Goal: Check status: Check status

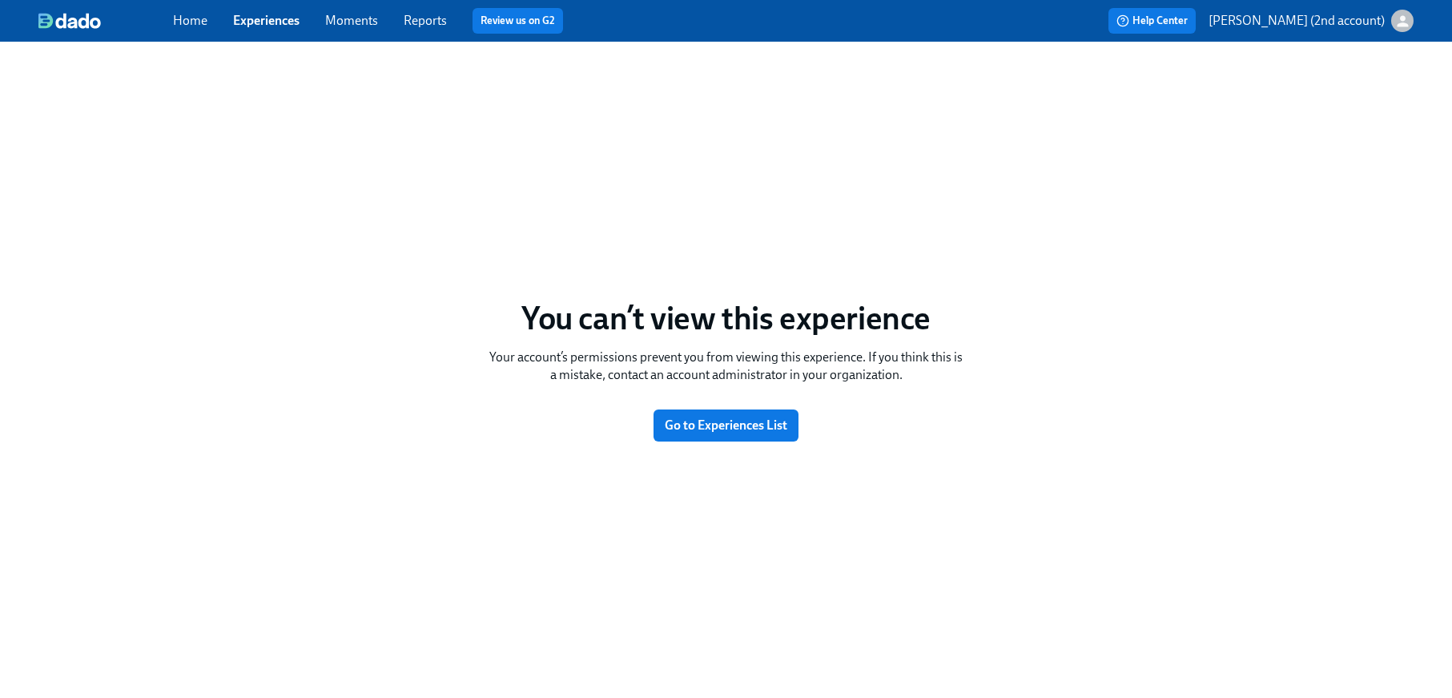
click at [272, 15] on link "Experiences" at bounding box center [266, 20] width 66 height 15
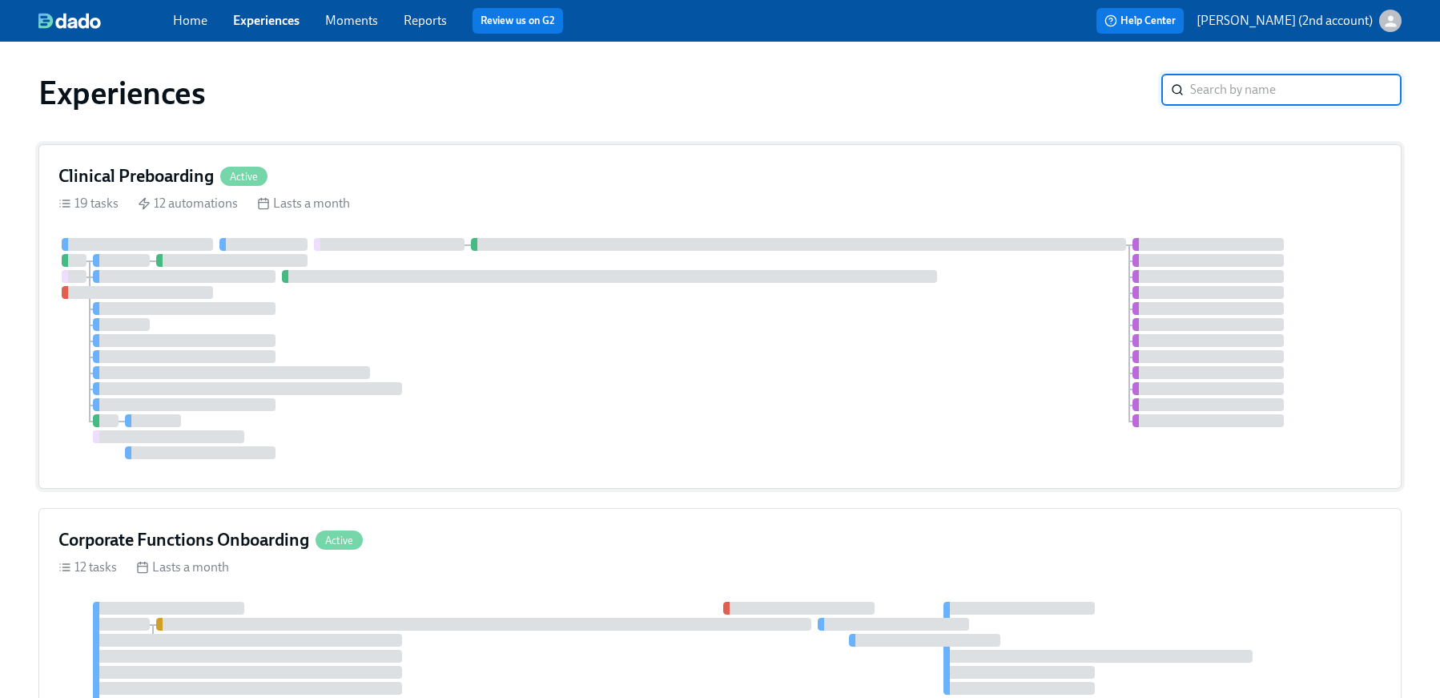
click at [377, 430] on div at bounding box center [719, 348] width 1323 height 221
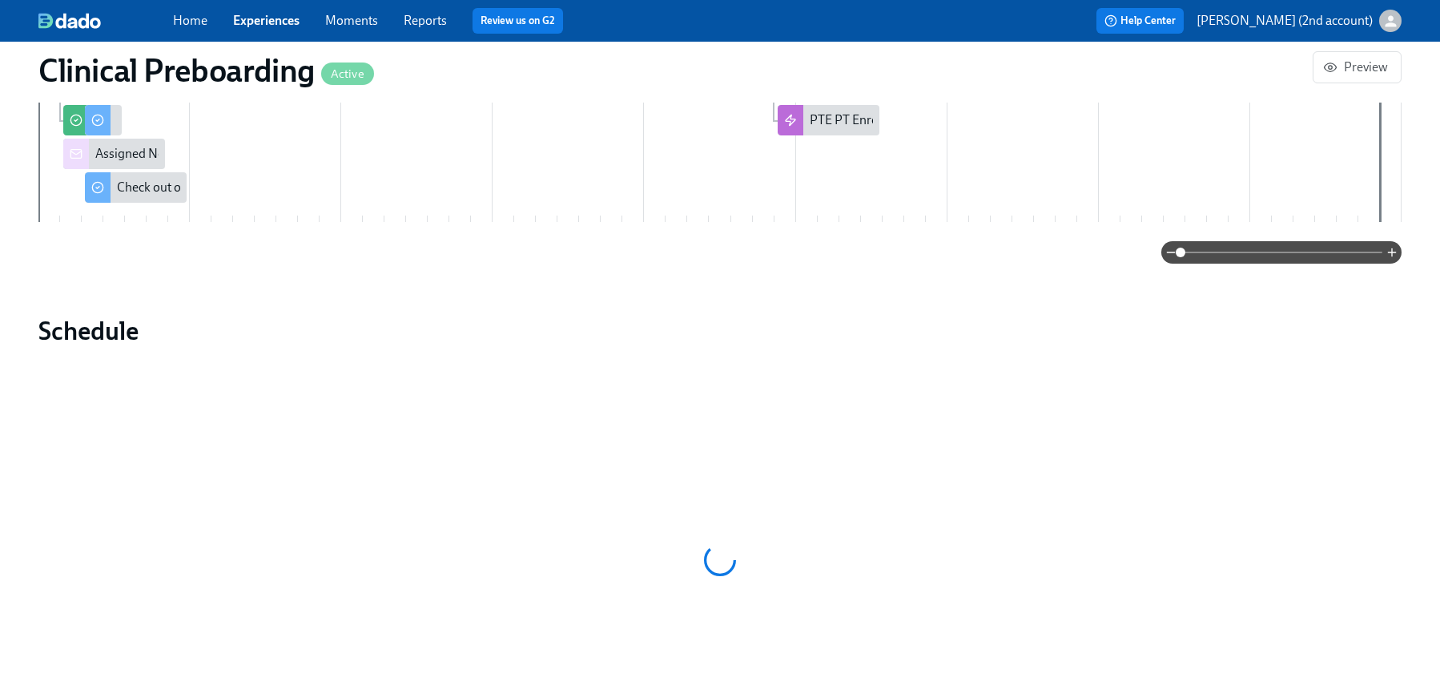
scroll to position [1209, 0]
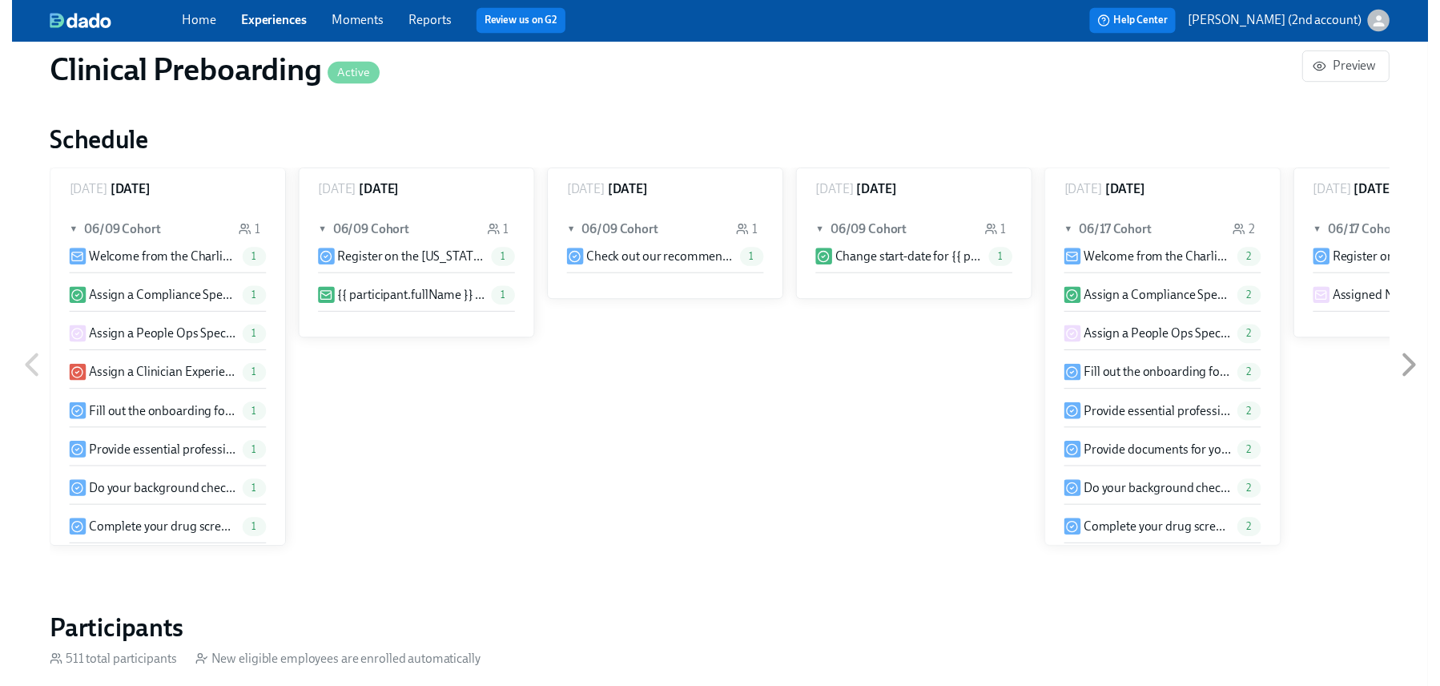
scroll to position [1320, 0]
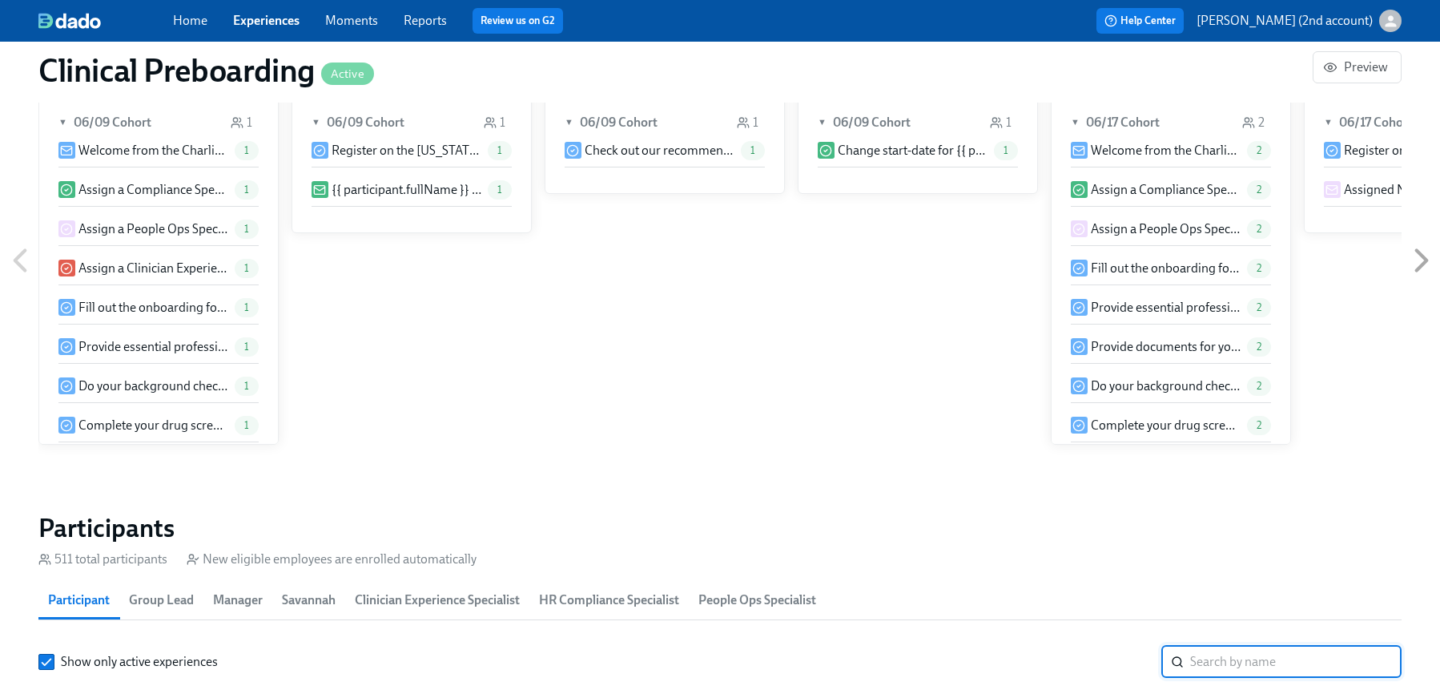
paste input "Angelique Jackson"
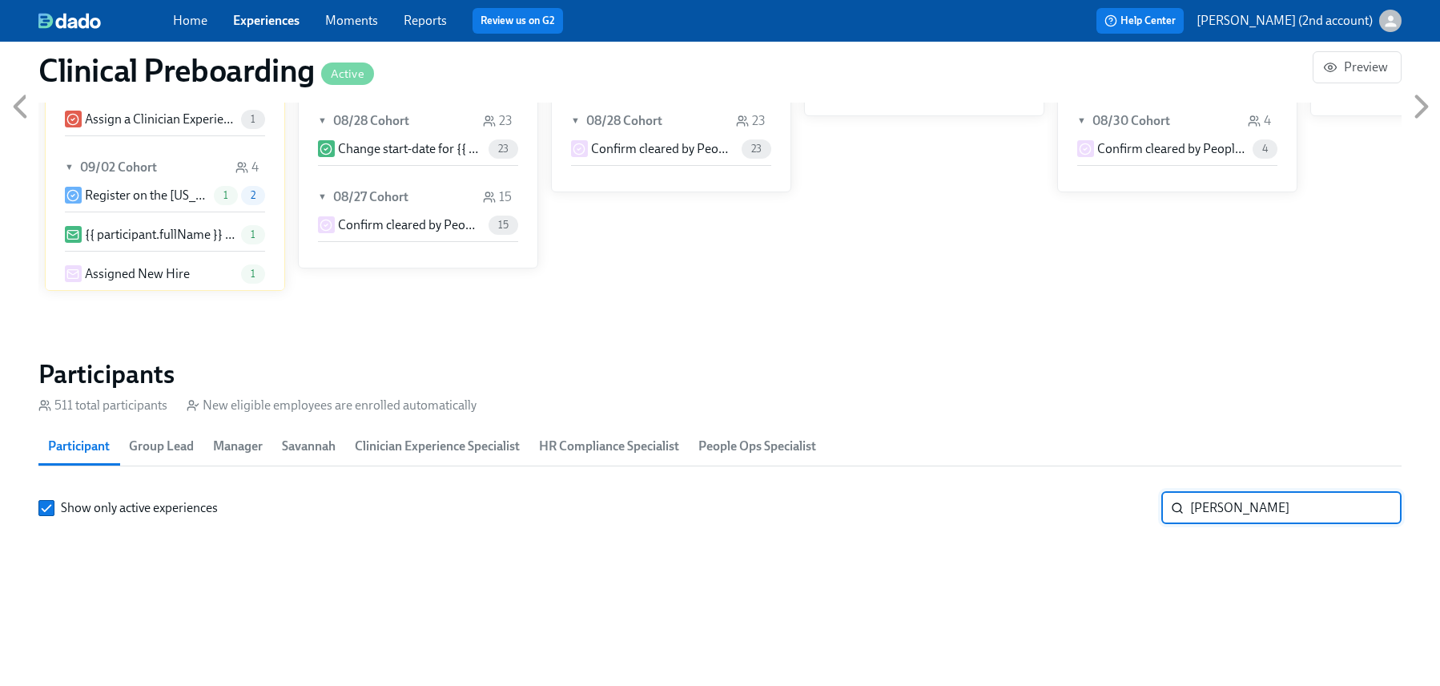
scroll to position [1625, 0]
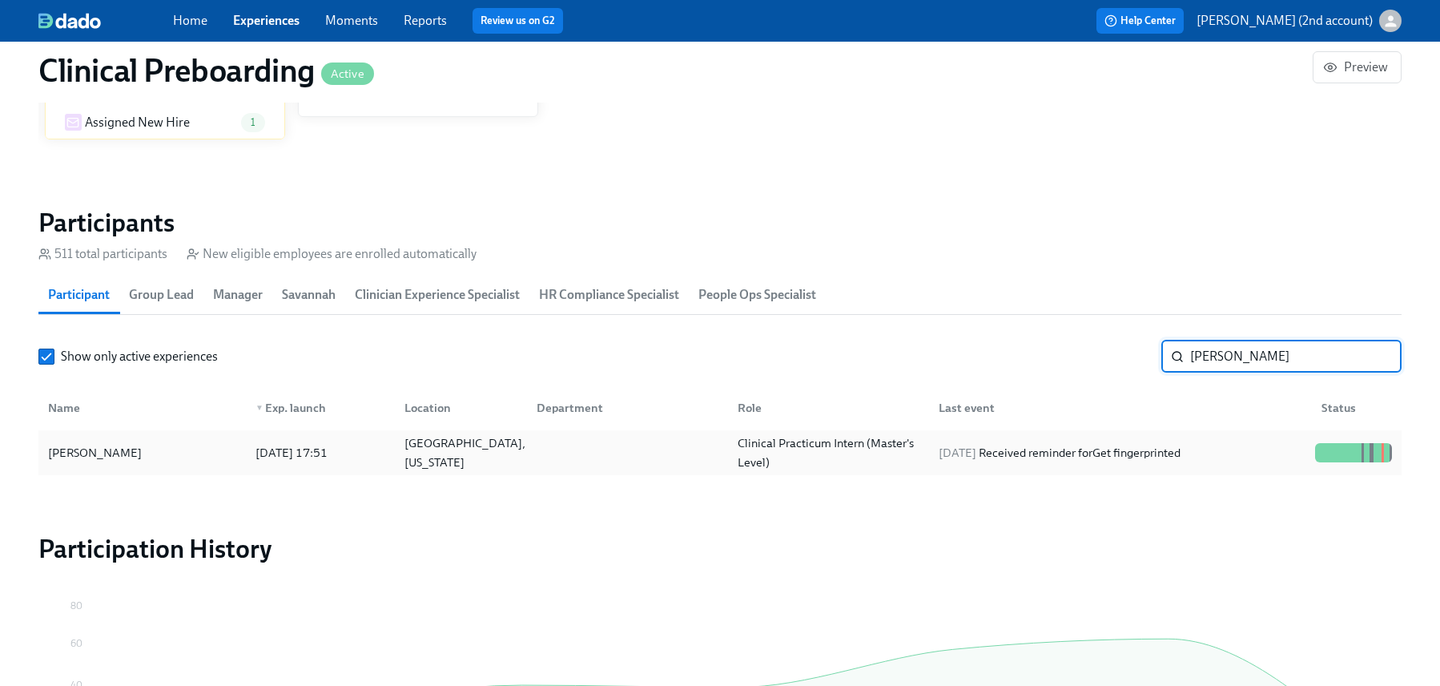
click at [497, 458] on div "Queen Creek, Arizona" at bounding box center [465, 452] width 134 height 38
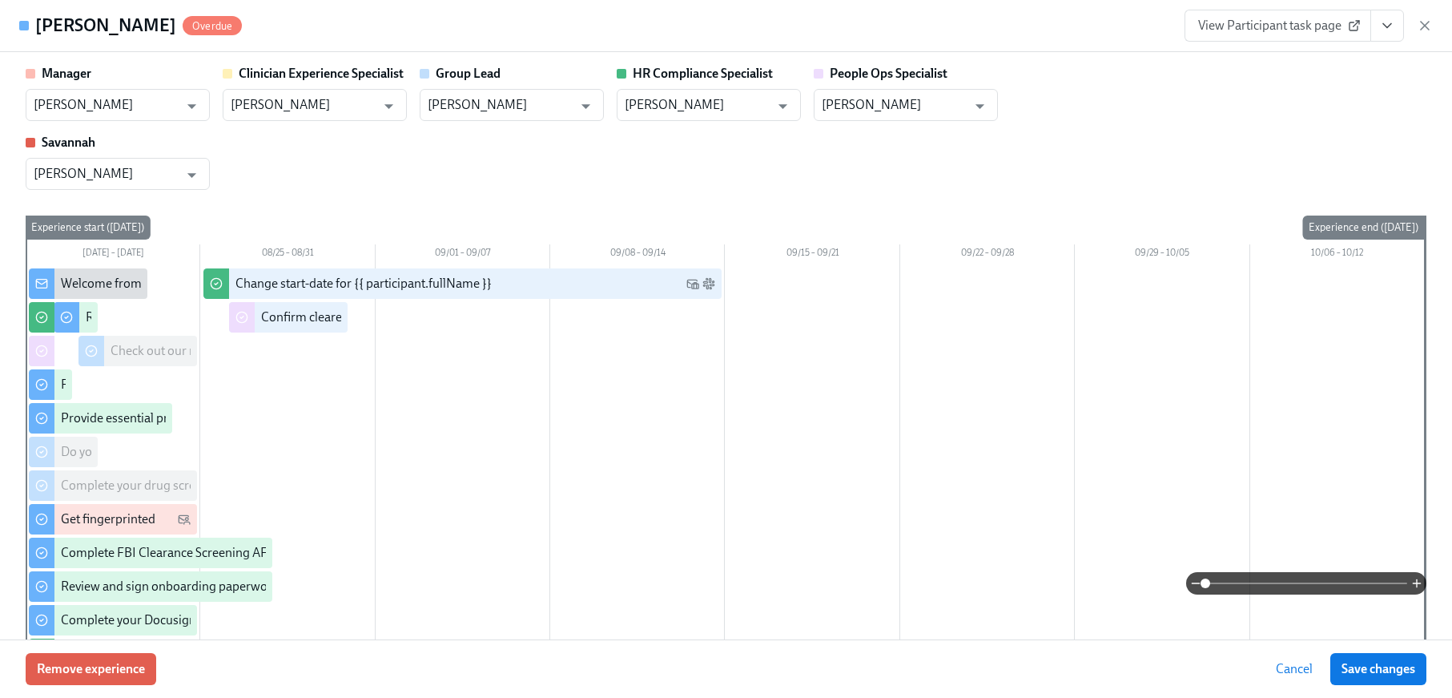
click at [1402, 29] on button "View task page" at bounding box center [1387, 26] width 34 height 32
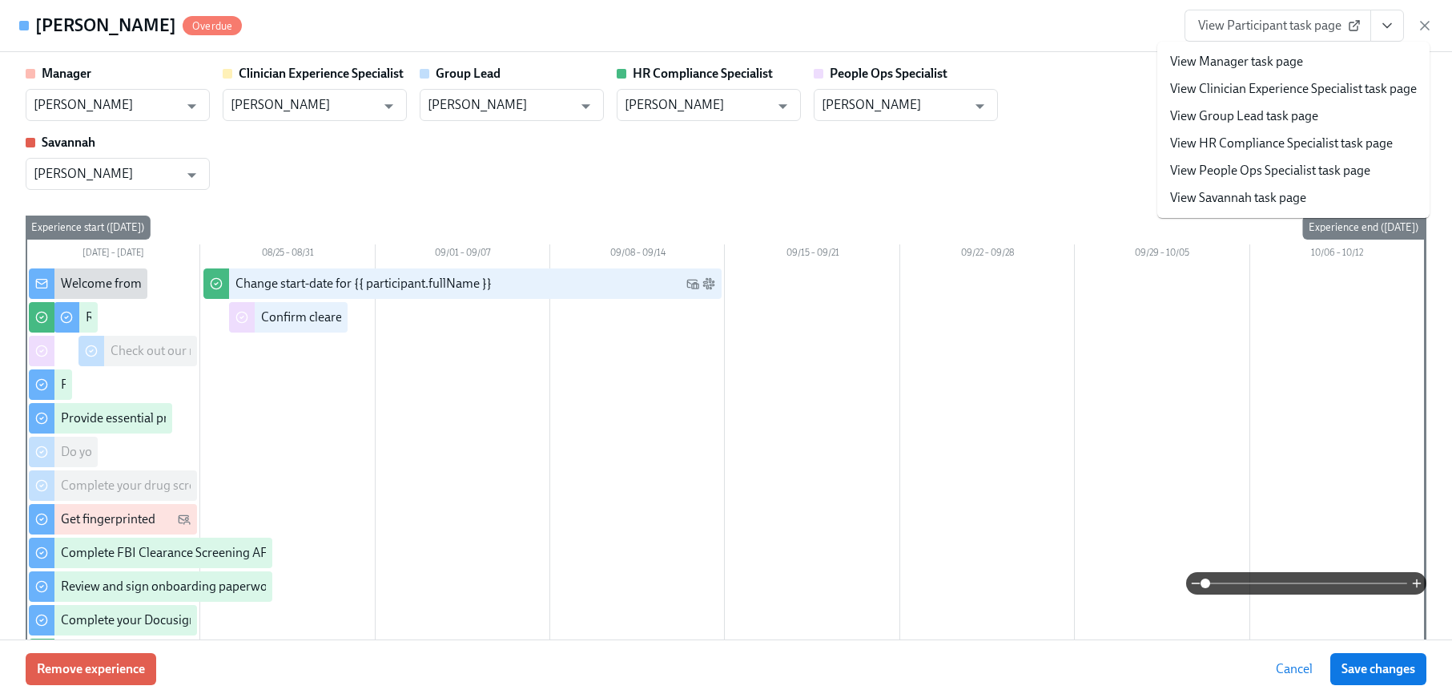
click at [1314, 170] on link "View People Ops Specialist task page" at bounding box center [1270, 171] width 200 height 18
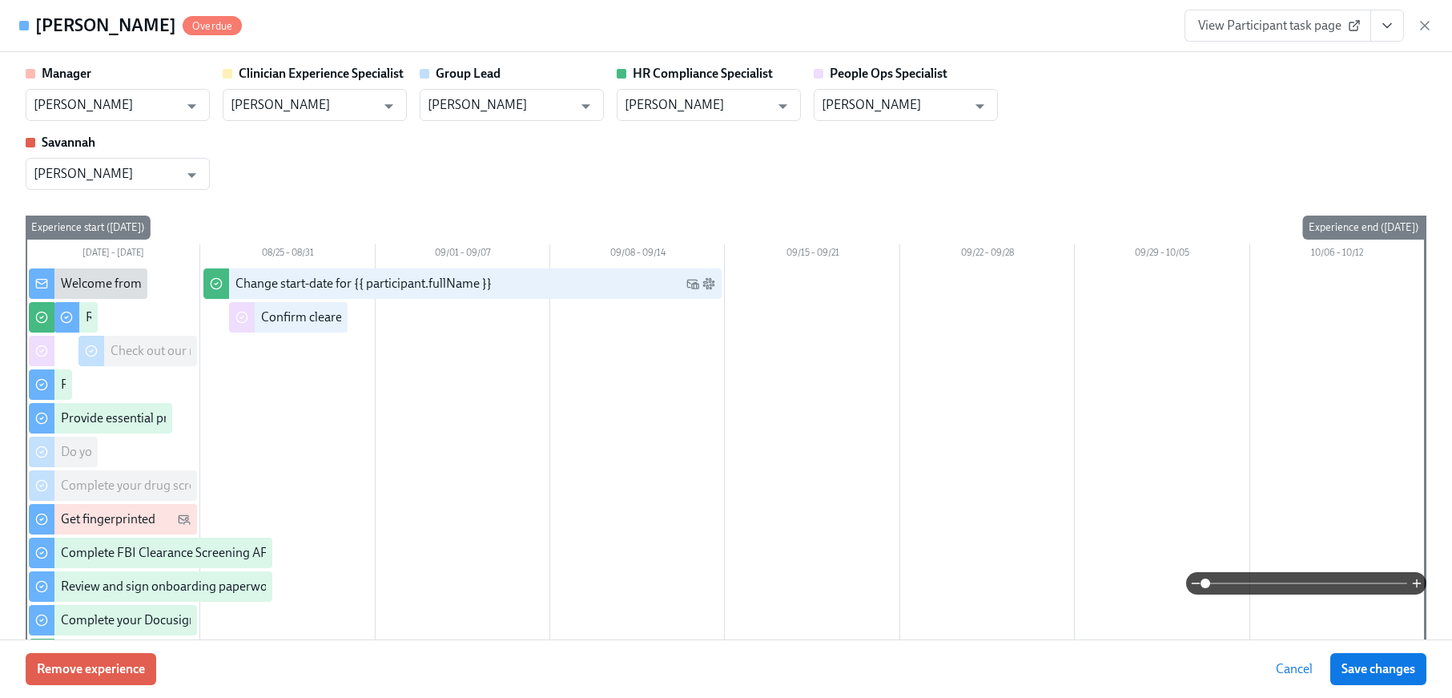
click at [1424, 30] on icon "button" at bounding box center [1425, 26] width 16 height 16
click at [1426, 26] on div "Home Experiences Moments Reports Review us on G2 Help Center Jackie Jean (2nd a…" at bounding box center [720, 21] width 1440 height 42
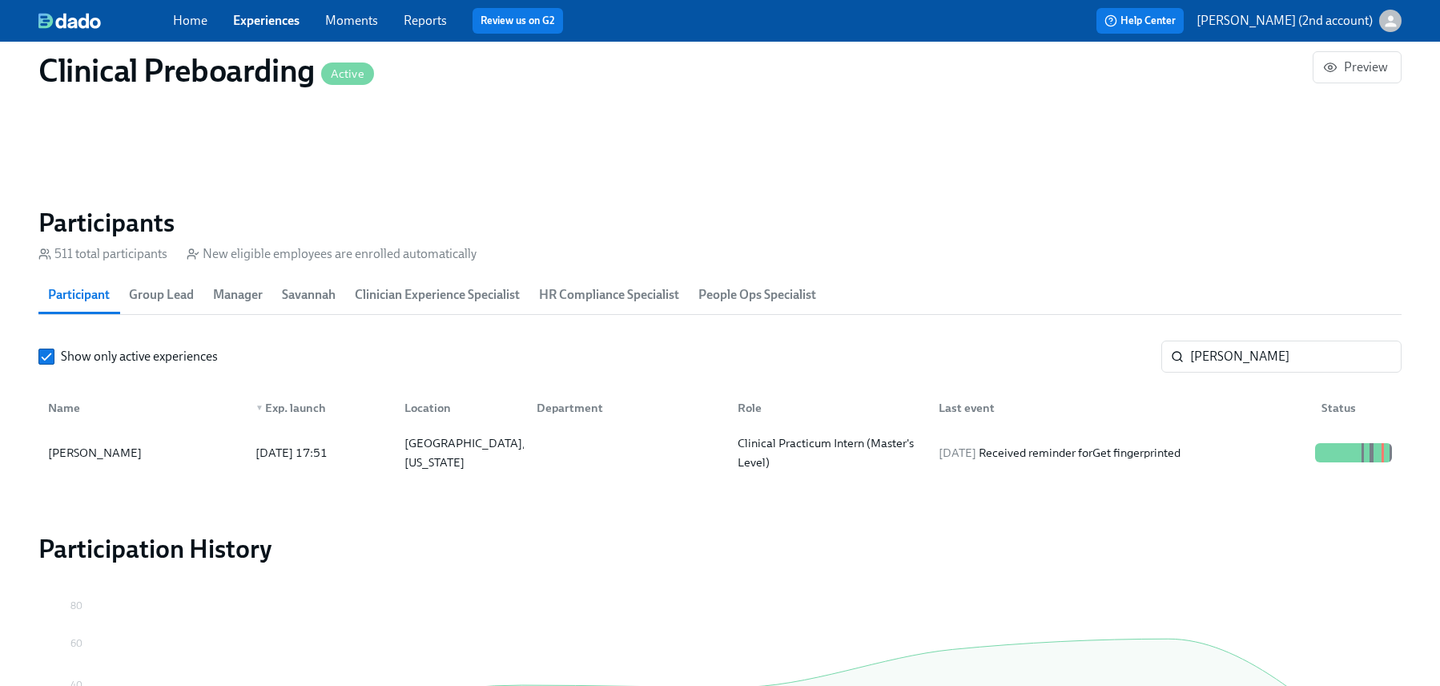
scroll to position [0, 20897]
click at [1293, 356] on input "Angelique Jackson" at bounding box center [1295, 356] width 211 height 32
paste input "Michael McGrady"
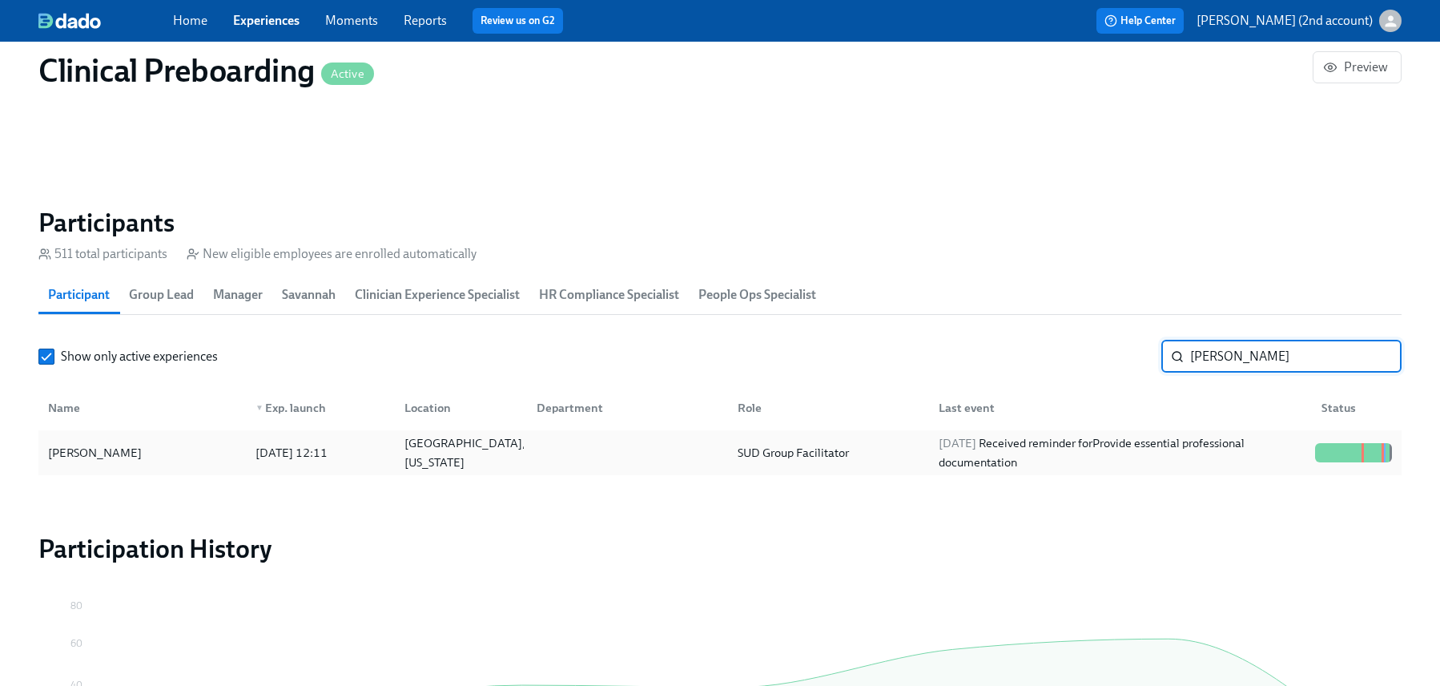
click at [1278, 449] on div "2025/09/03 Received reminder for Provide essential professional documentation" at bounding box center [1120, 452] width 376 height 38
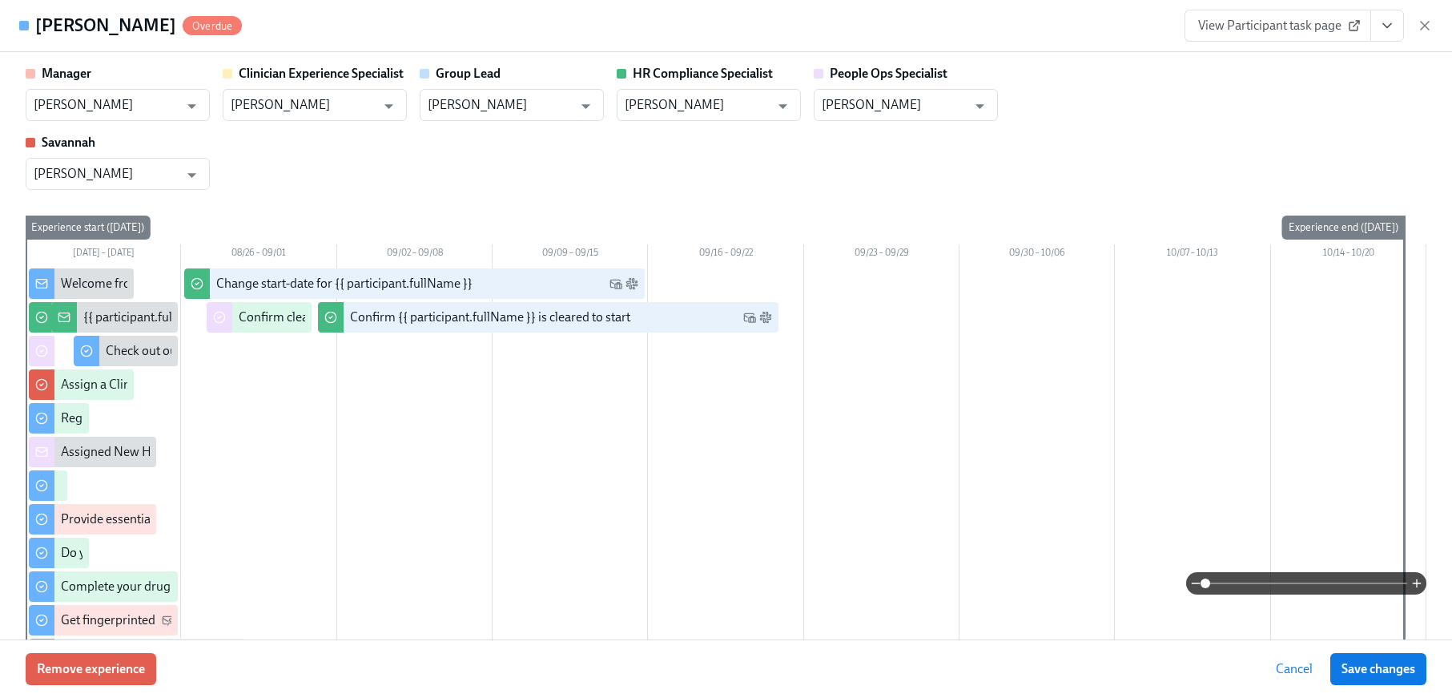
click at [1387, 26] on icon "View task page" at bounding box center [1387, 26] width 8 height 4
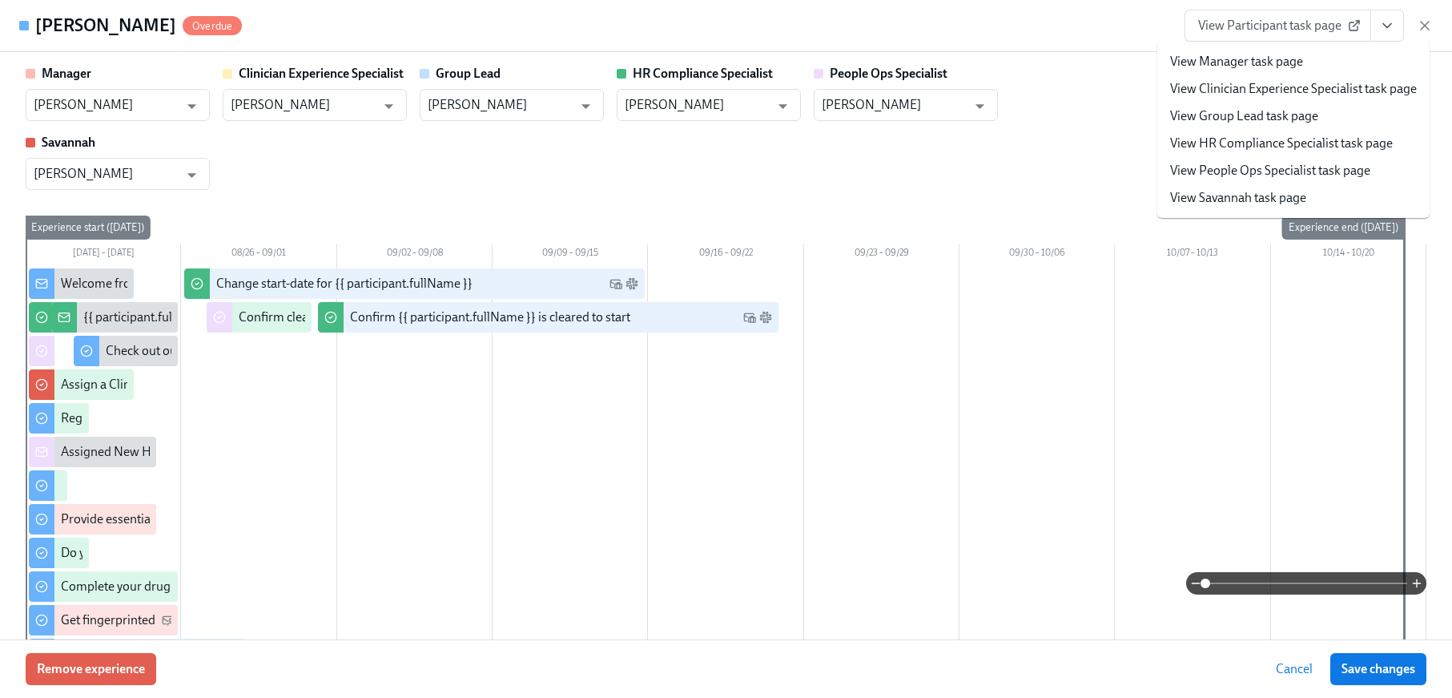
click at [1274, 169] on link "View People Ops Specialist task page" at bounding box center [1270, 171] width 200 height 18
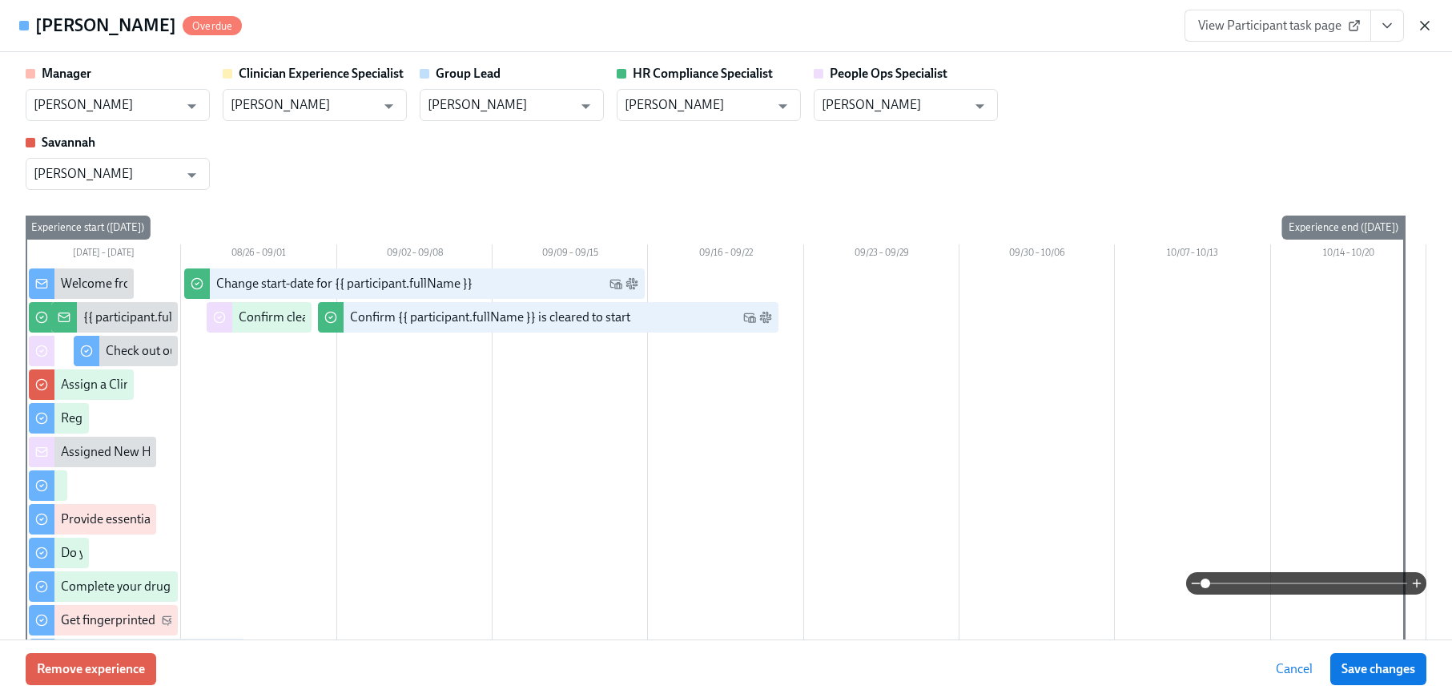
click at [1428, 22] on icon "button" at bounding box center [1425, 26] width 8 height 8
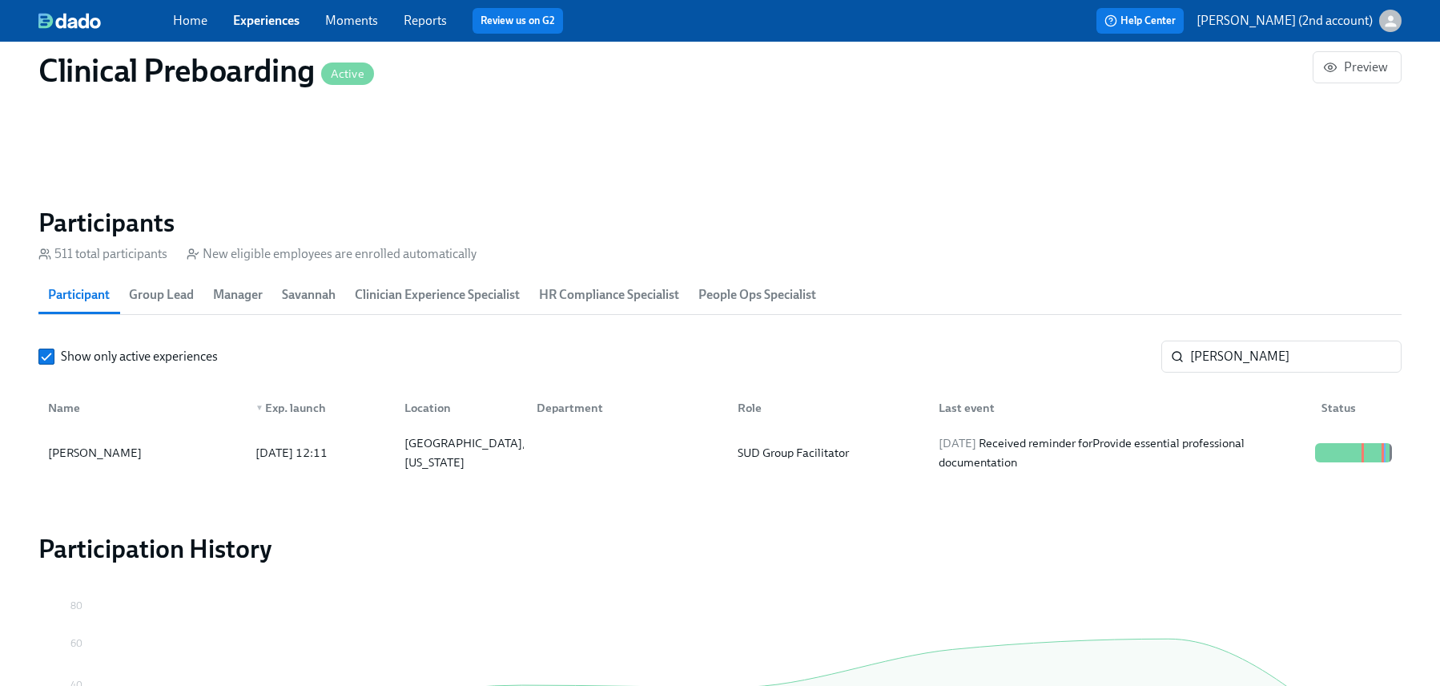
scroll to position [0, 20897]
click at [1262, 356] on input "Michael McGrady" at bounding box center [1295, 356] width 211 height 32
paste input "Raven Collins"
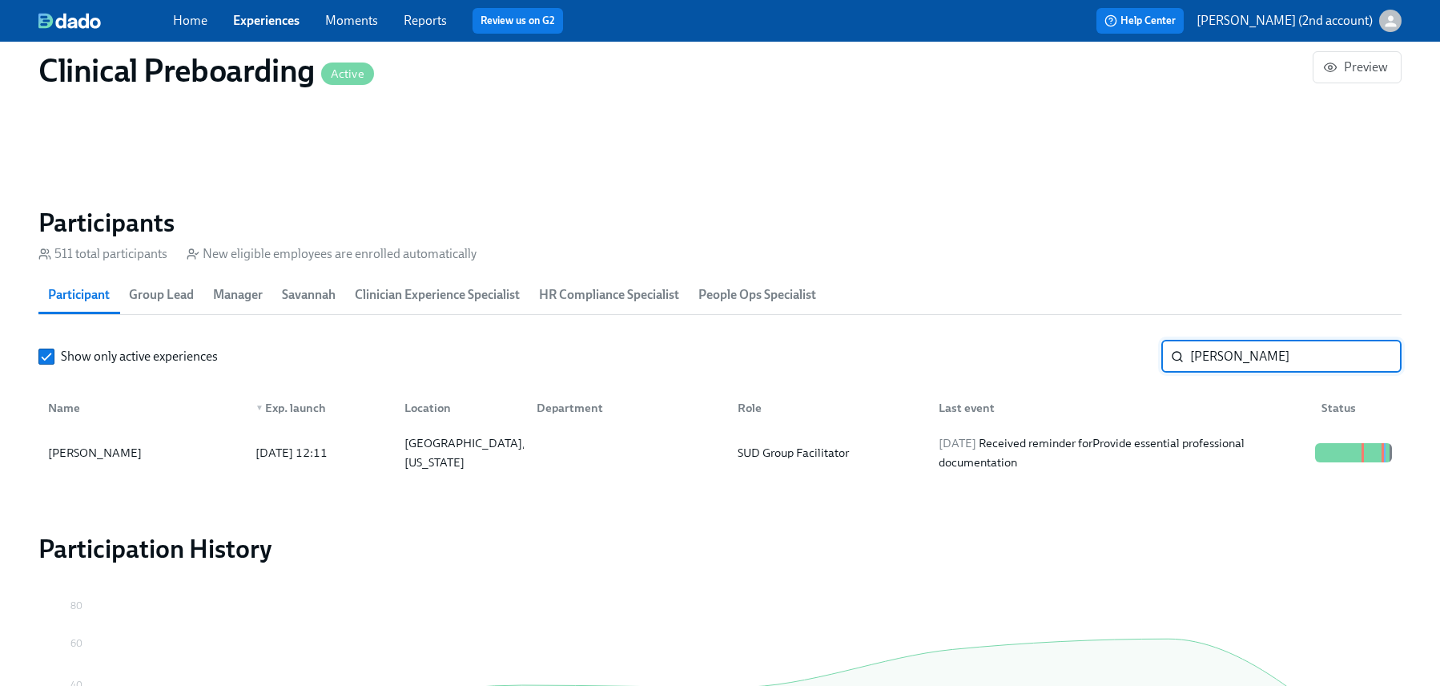
type input "Raven Collins"
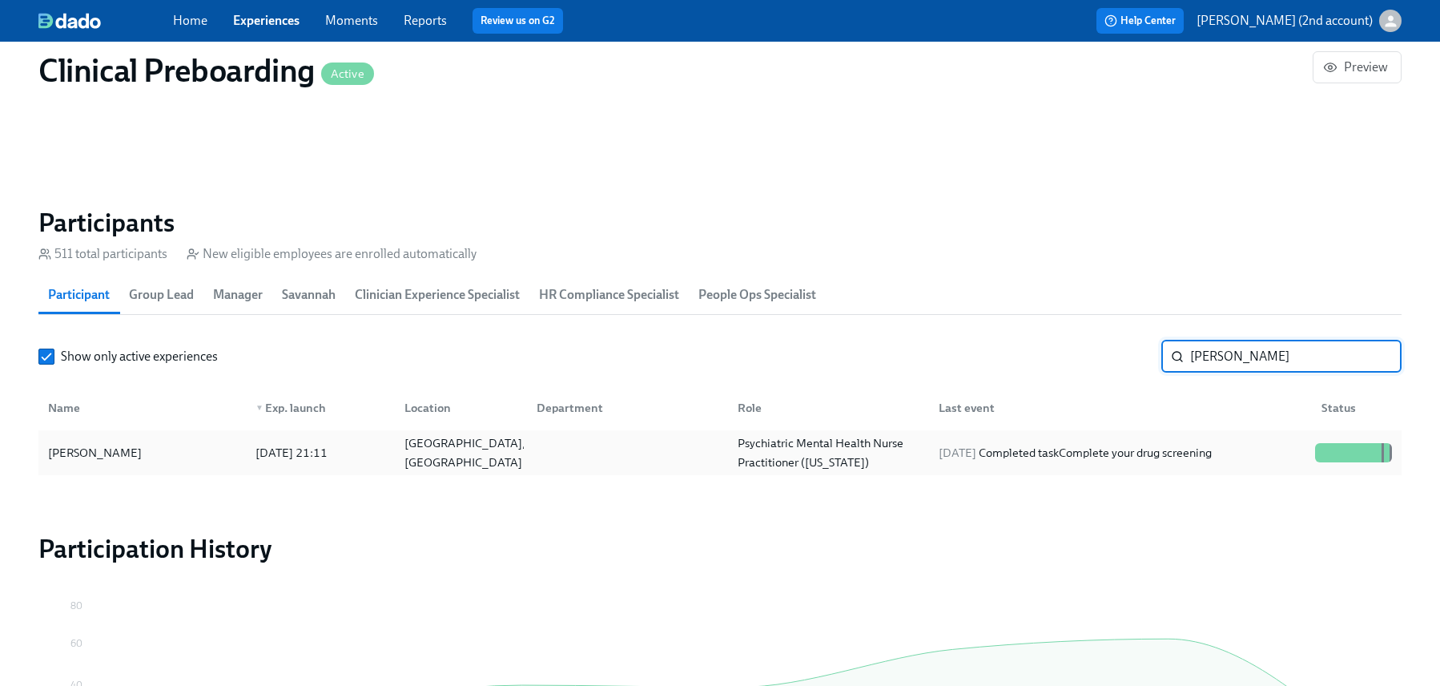
click at [1215, 456] on div "2025/08/29 Completed task Complete your drug screening" at bounding box center [1075, 452] width 286 height 19
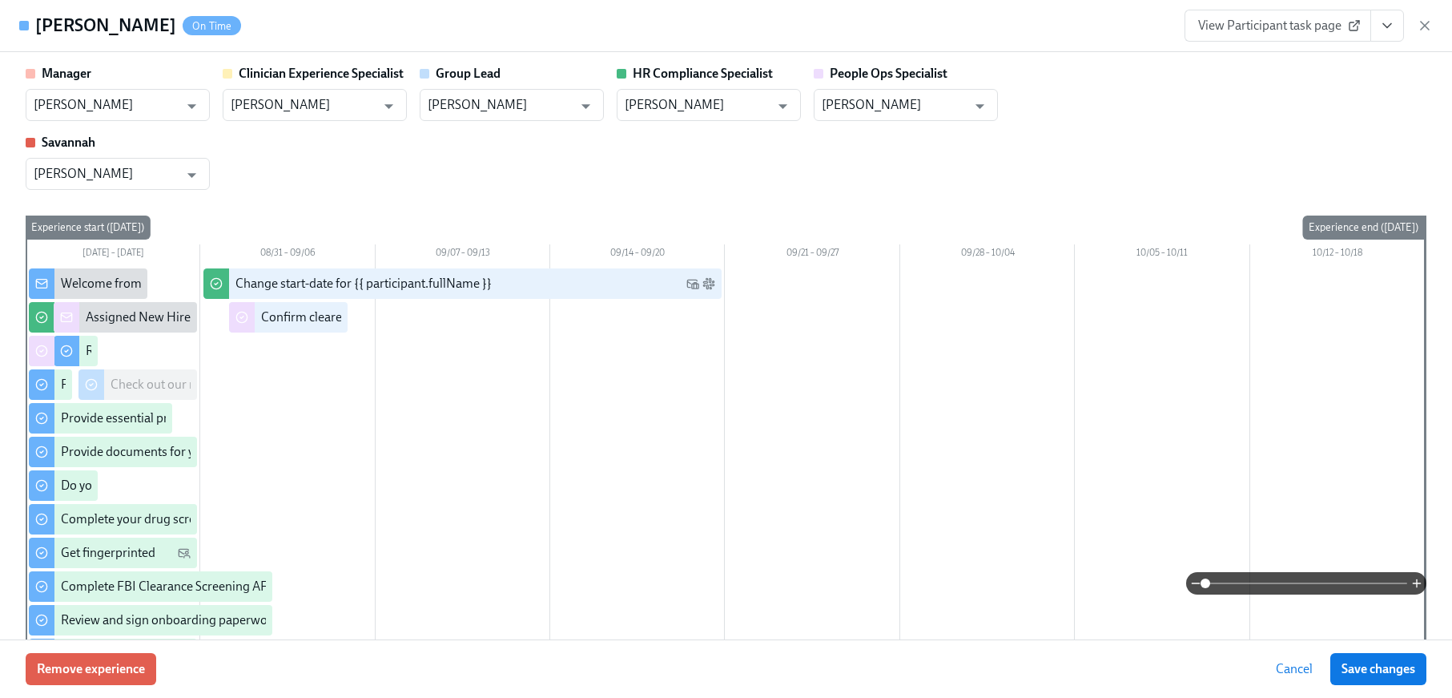
click at [1392, 37] on button "View task page" at bounding box center [1387, 26] width 34 height 32
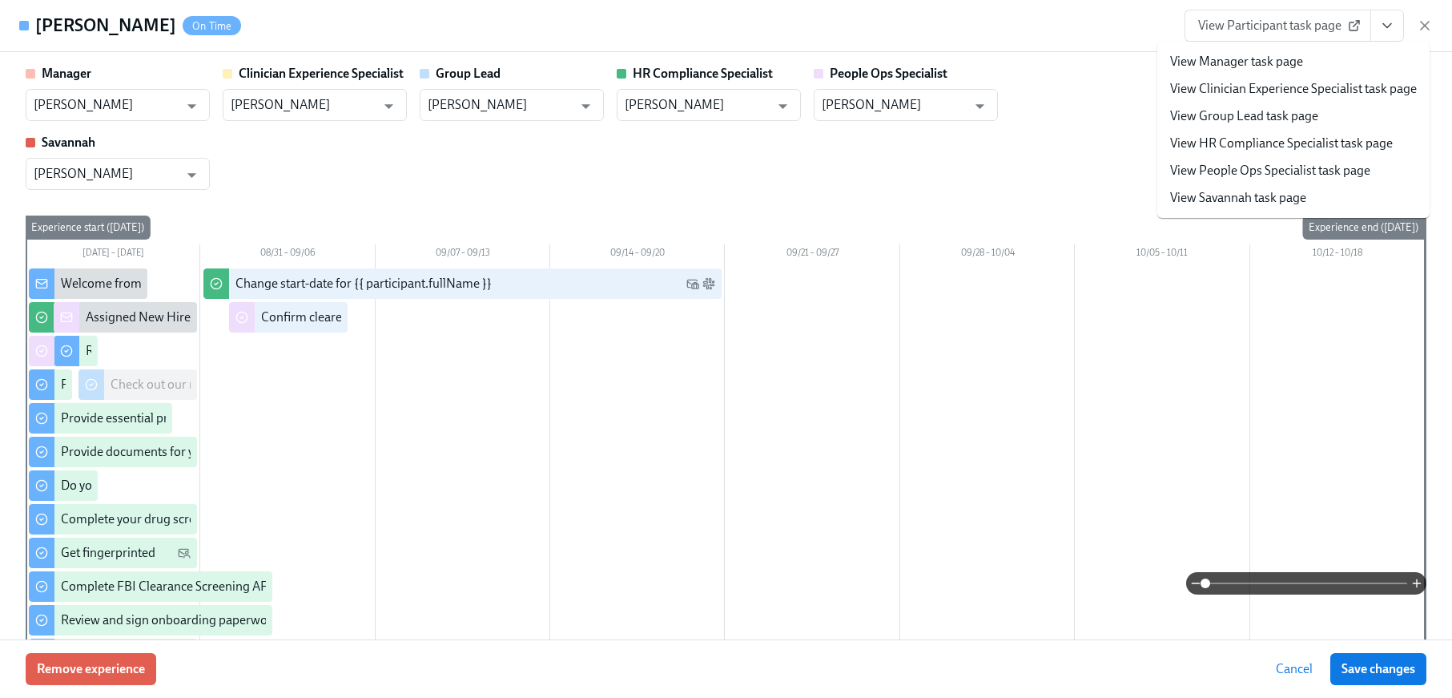
click at [1307, 167] on link "View People Ops Specialist task page" at bounding box center [1270, 171] width 200 height 18
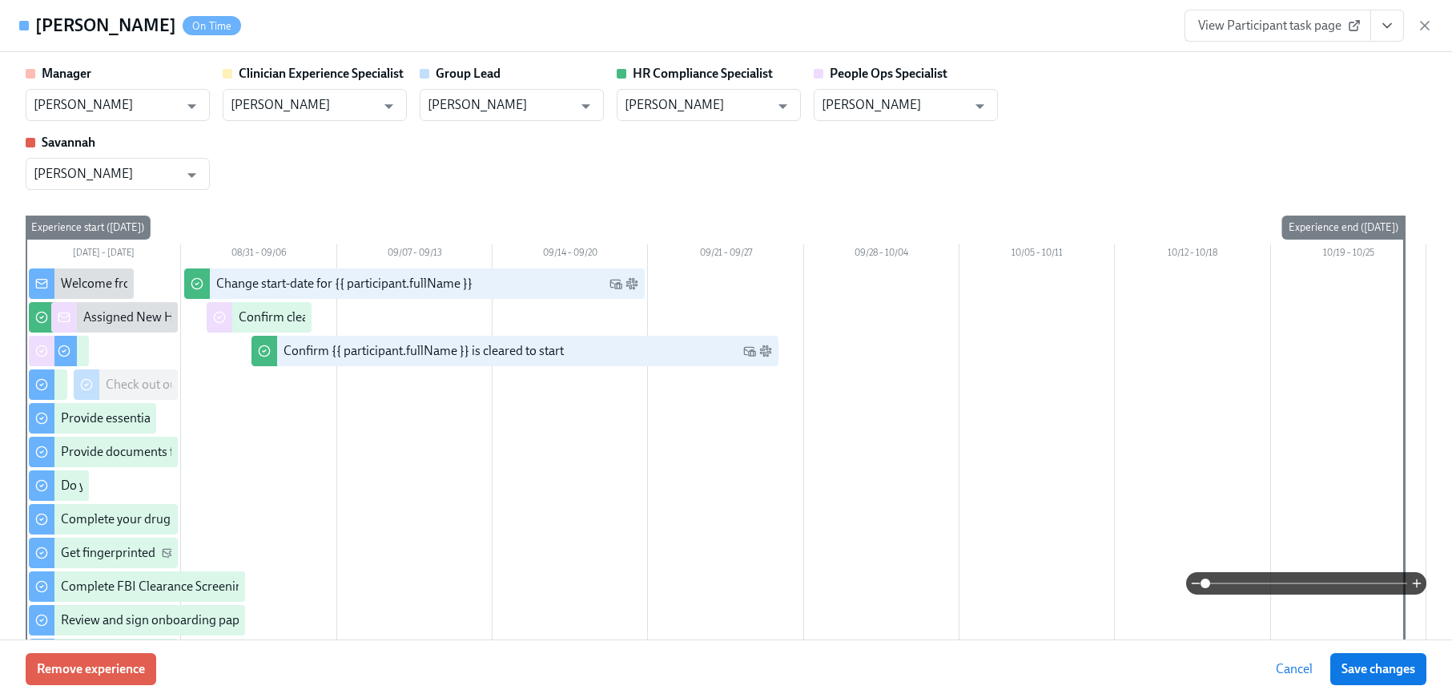
click at [1420, 25] on icon "button" at bounding box center [1425, 26] width 16 height 16
click at [1426, 28] on div "Home Experiences Moments Reports Review us on G2 Help Center Jackie Jean (2nd a…" at bounding box center [720, 21] width 1440 height 42
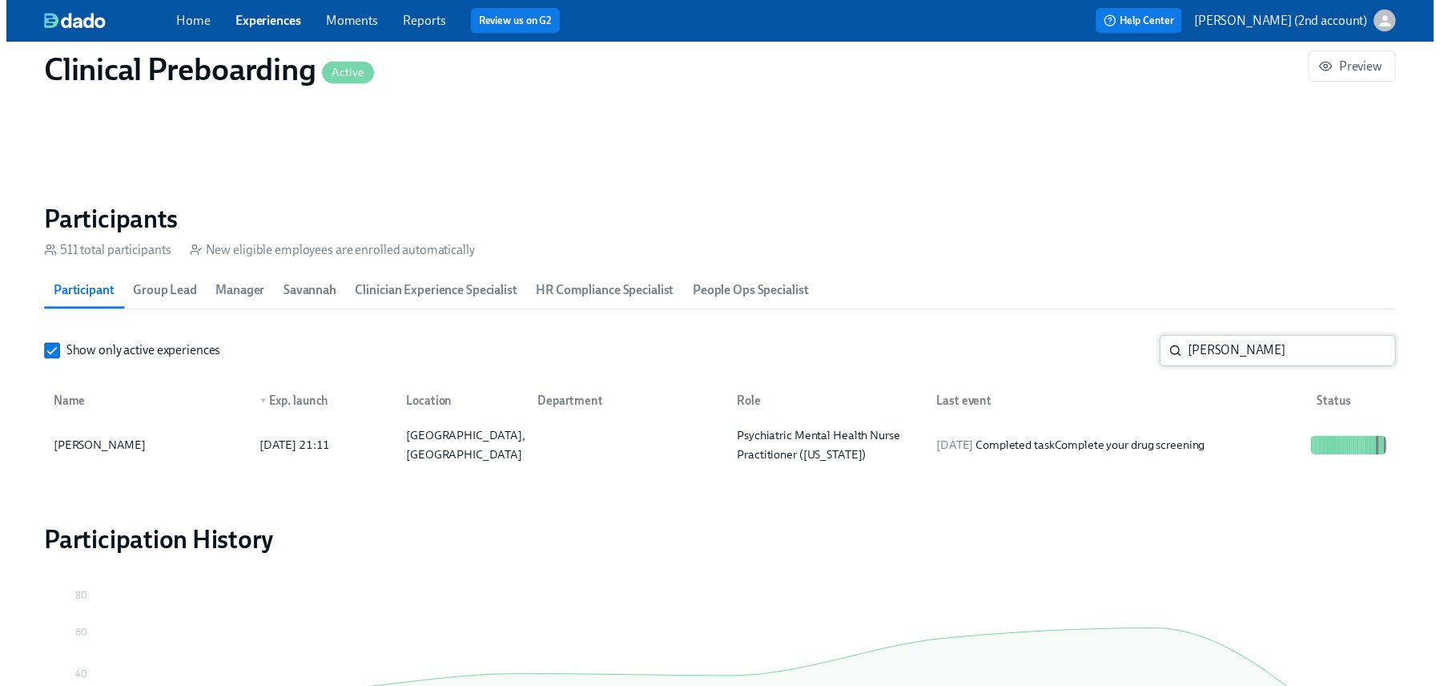
scroll to position [0, 20885]
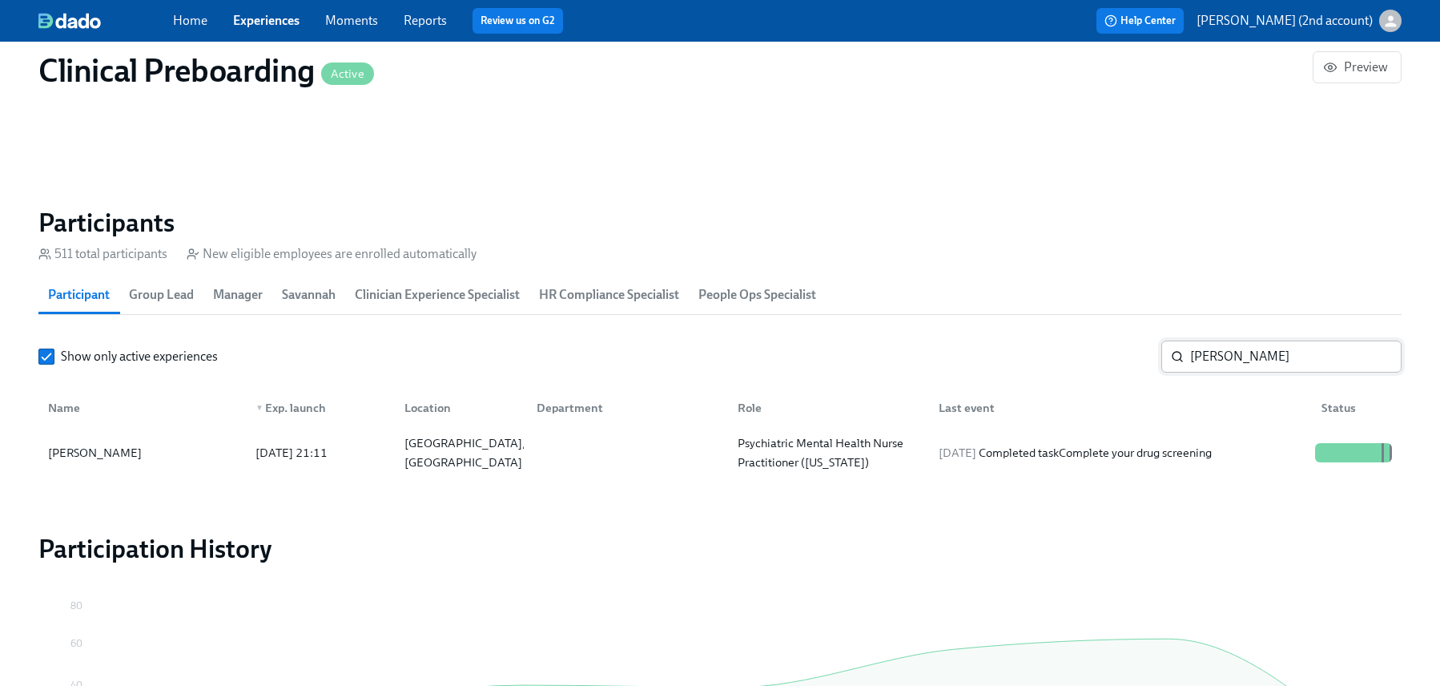
click at [1279, 353] on input "Raven Collins" at bounding box center [1295, 356] width 211 height 32
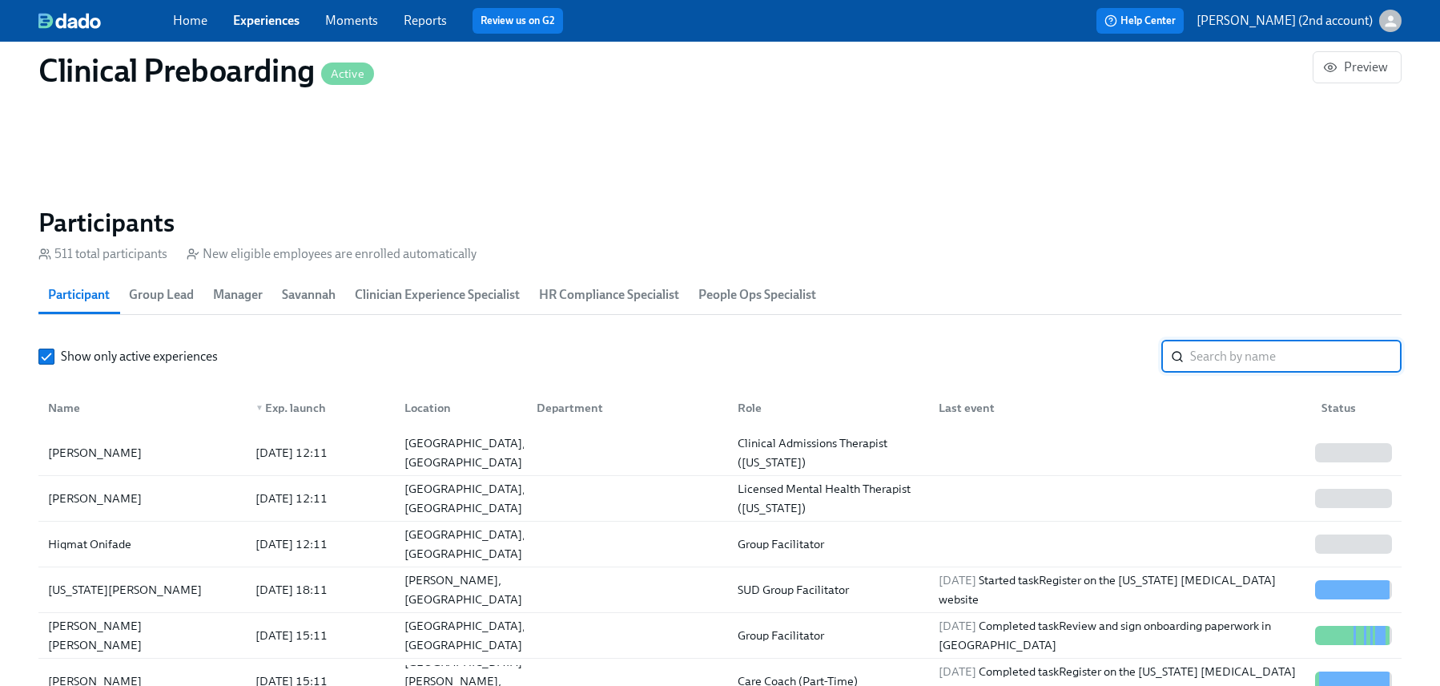
paste input "Joseph Friedman"
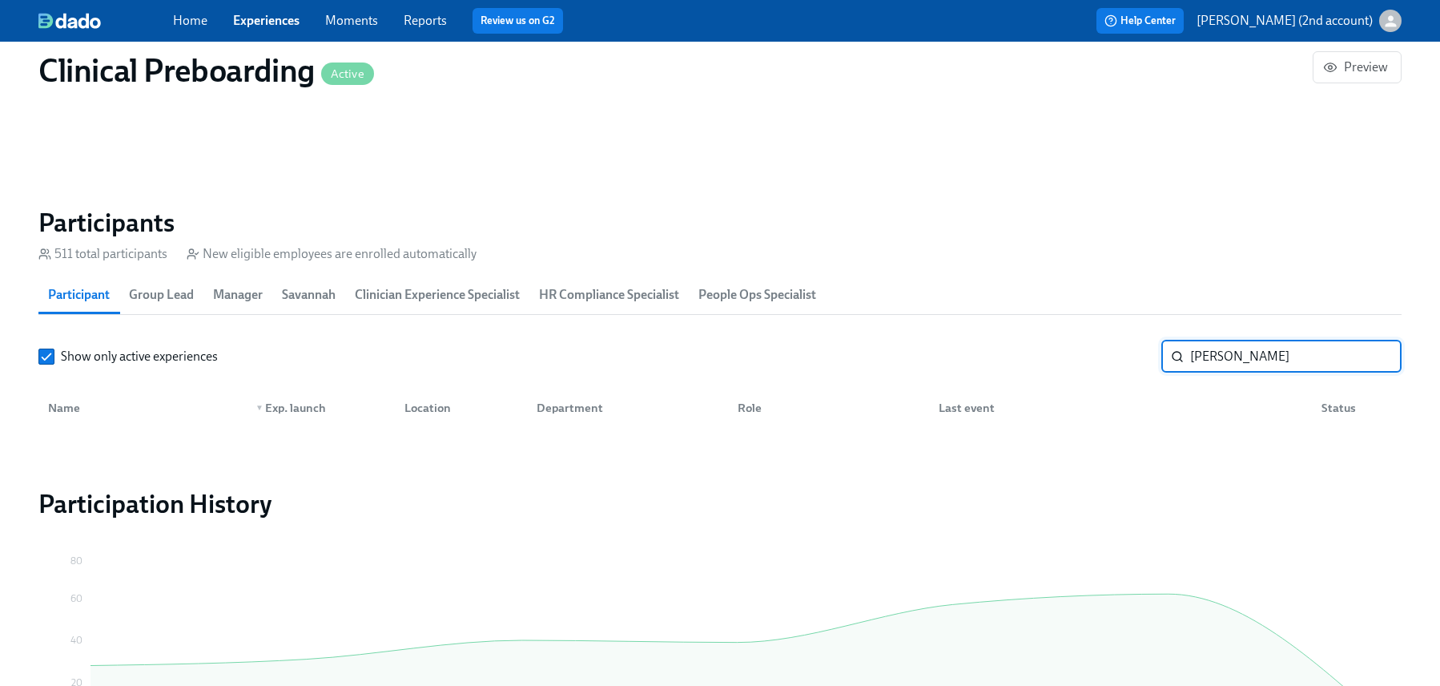
click at [1219, 348] on input "Joseph Friedman" at bounding box center [1295, 356] width 211 height 32
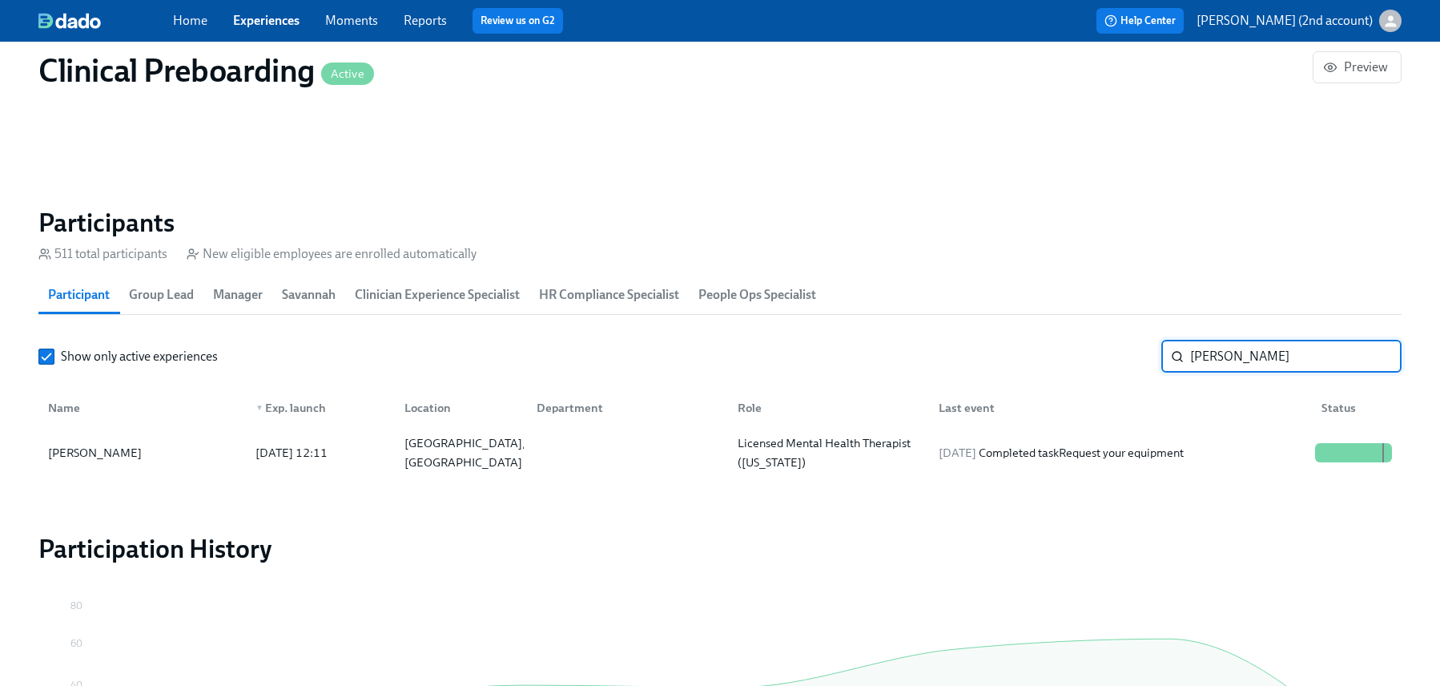
click at [892, 433] on div "Joe Friedman 2025/08/25 12:11 Brooklyn, NY Licensed Mental Health Therapist (Ne…" at bounding box center [719, 452] width 1363 height 45
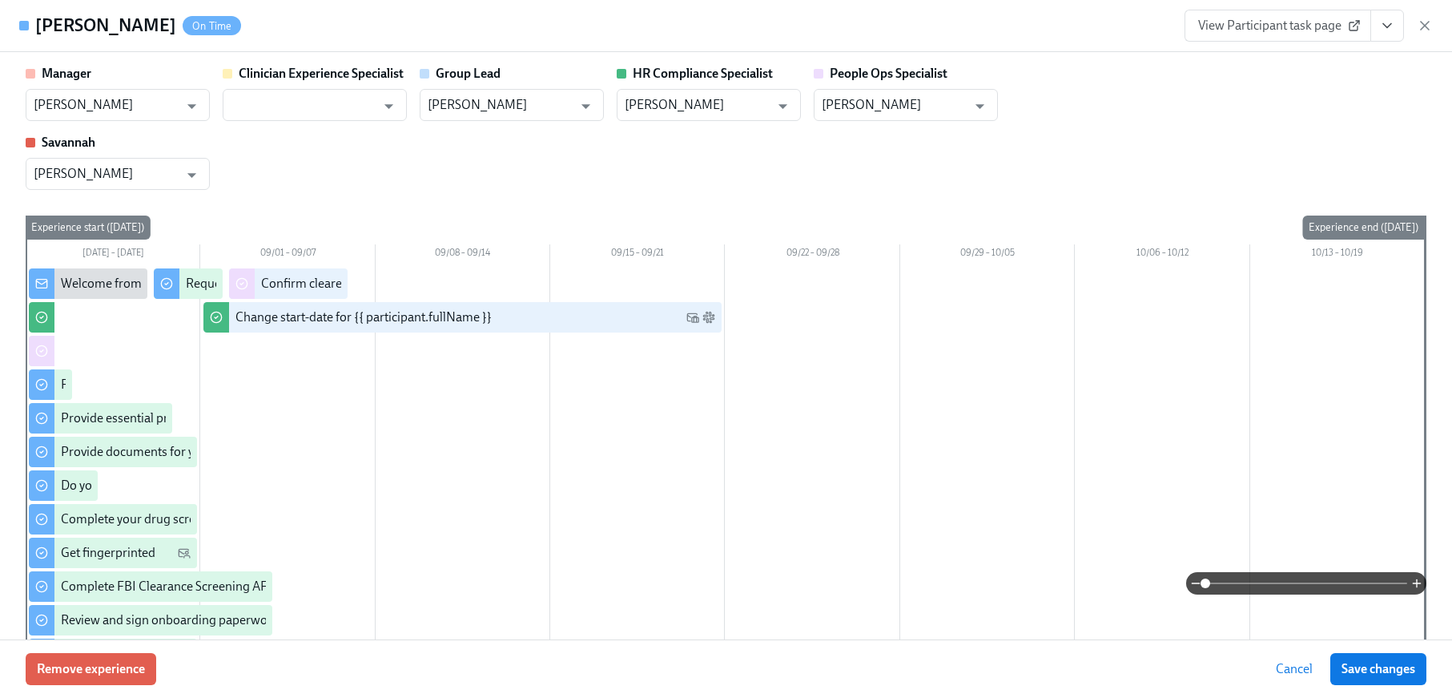
click at [1382, 34] on button "View task page" at bounding box center [1387, 26] width 34 height 32
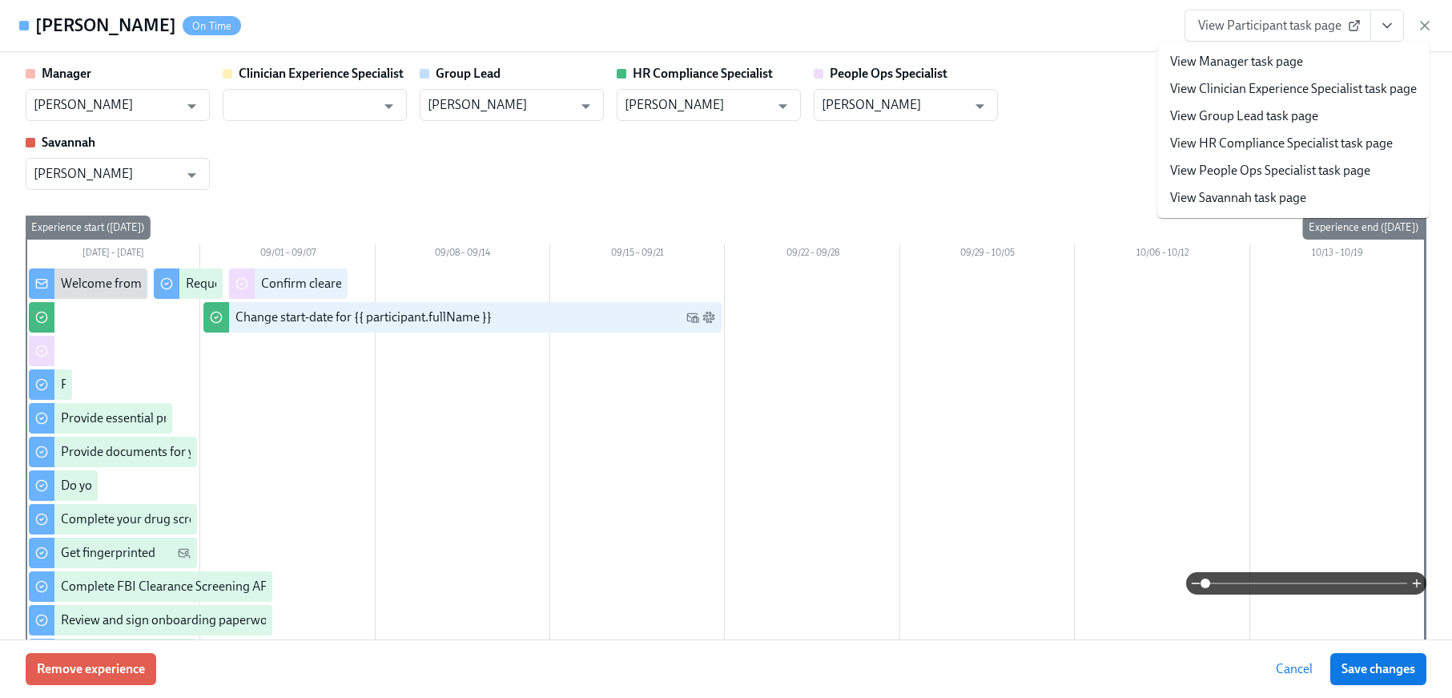
click at [1318, 163] on link "View People Ops Specialist task page" at bounding box center [1270, 171] width 200 height 18
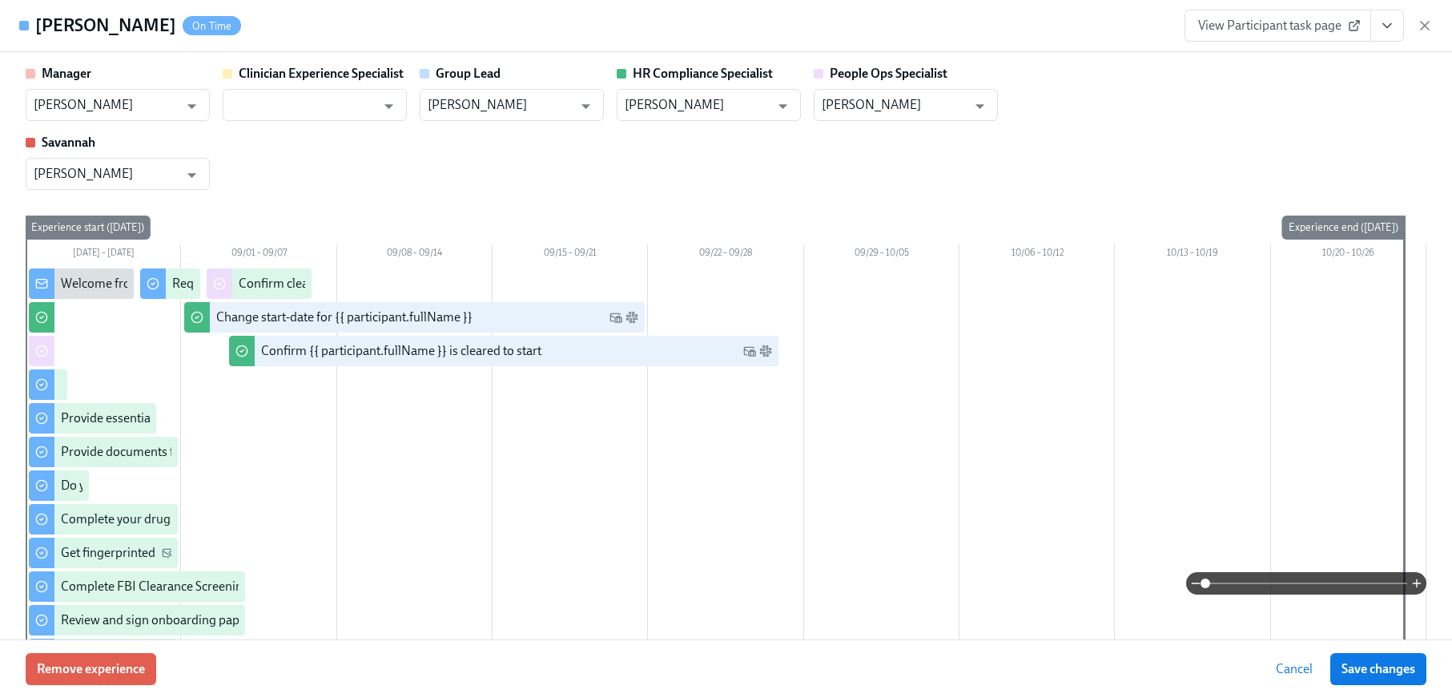
click at [1420, 23] on icon "button" at bounding box center [1425, 26] width 16 height 16
click at [1425, 27] on div "Home Experiences Moments Reports Review us on G2 Help Center Jackie Jean (2nd a…" at bounding box center [720, 21] width 1440 height 42
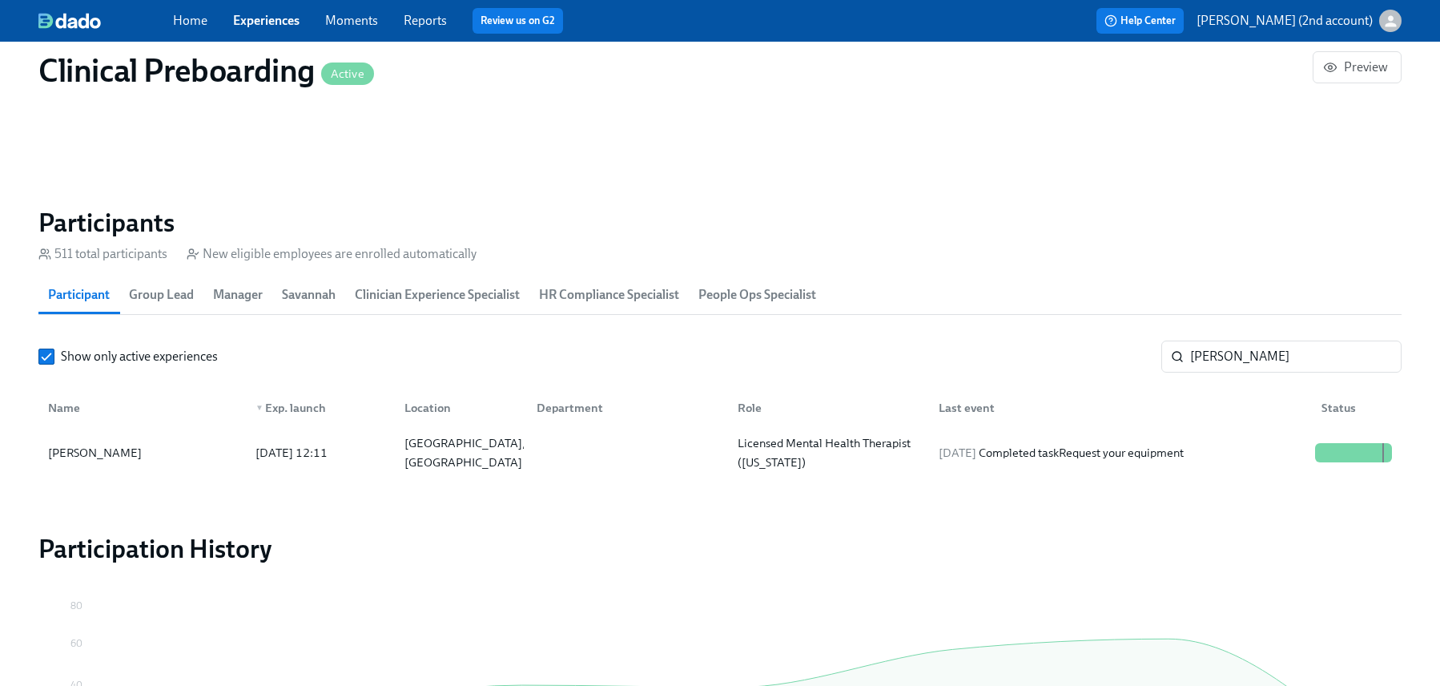
scroll to position [0, 20885]
click at [1252, 364] on input "Friedman" at bounding box center [1295, 356] width 211 height 32
paste input "[PERSON_NAME]"
type input "[PERSON_NAME]"
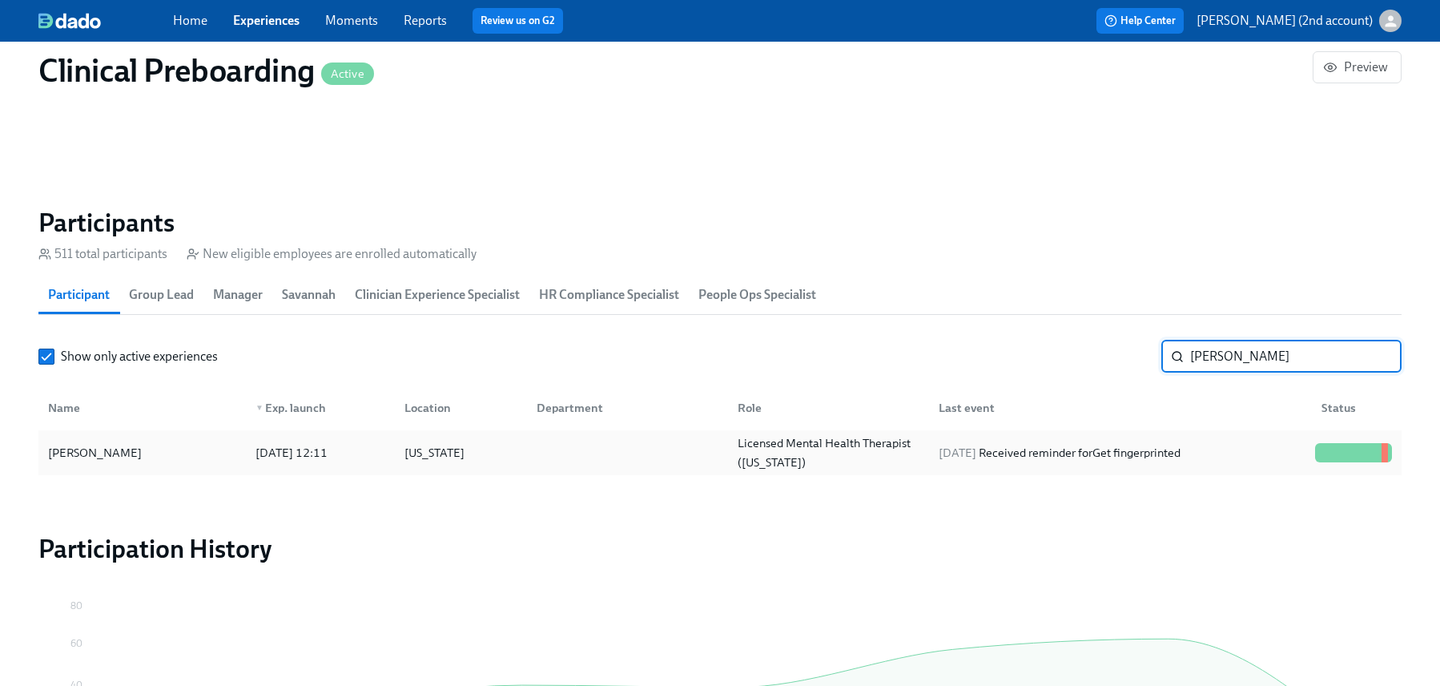
click at [1131, 450] on div "2025/09/03 Received reminder for Get fingerprinted" at bounding box center [1059, 452] width 255 height 19
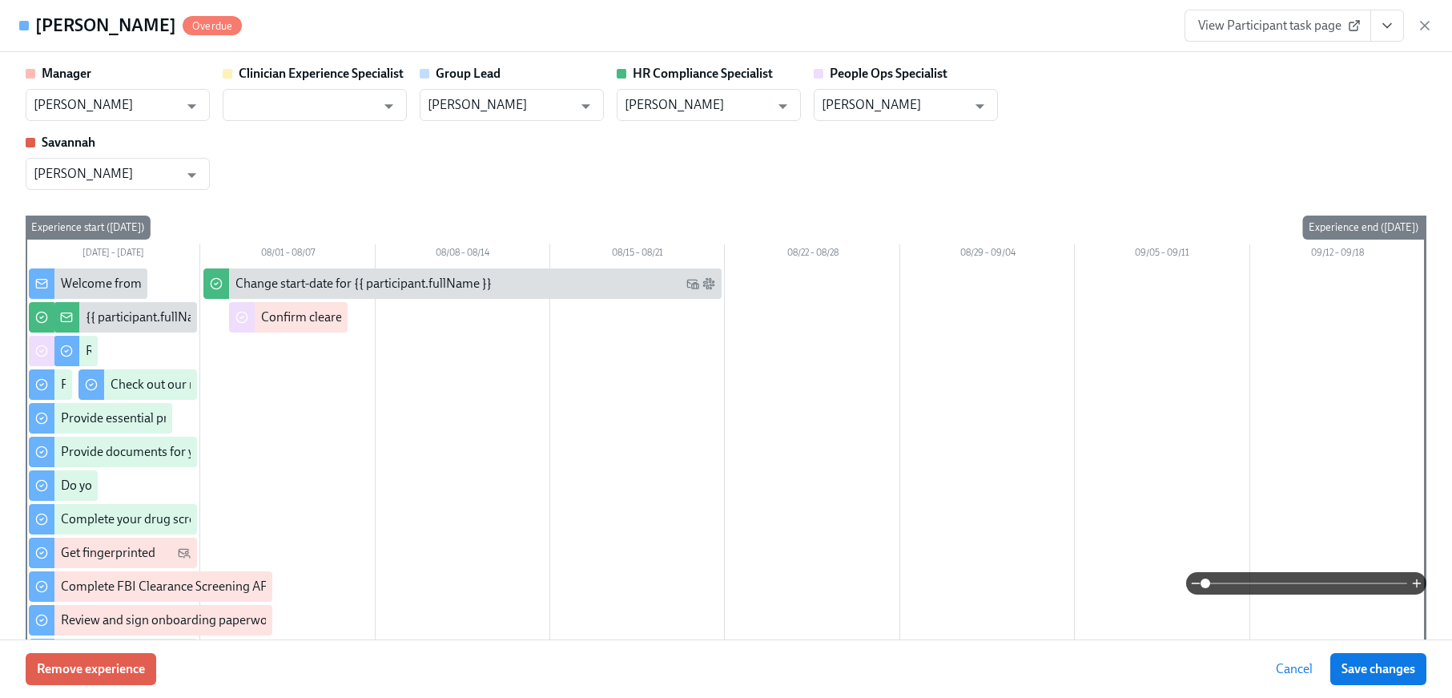
click at [1398, 30] on button "View task page" at bounding box center [1387, 26] width 34 height 32
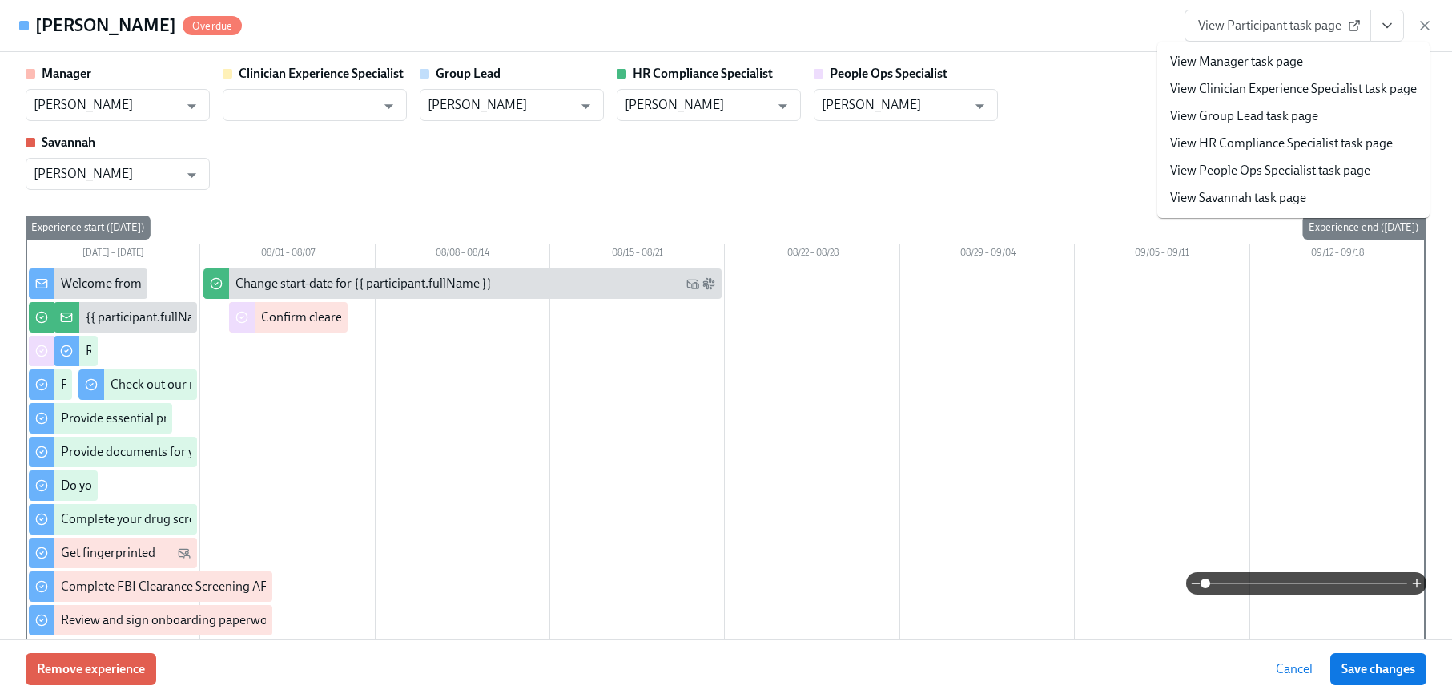
click at [1291, 179] on li "View People Ops Specialist task page" at bounding box center [1293, 170] width 272 height 27
click at [1218, 157] on li "View People Ops Specialist task page" at bounding box center [1293, 170] width 272 height 27
click at [1228, 167] on link "View People Ops Specialist task page" at bounding box center [1270, 171] width 200 height 18
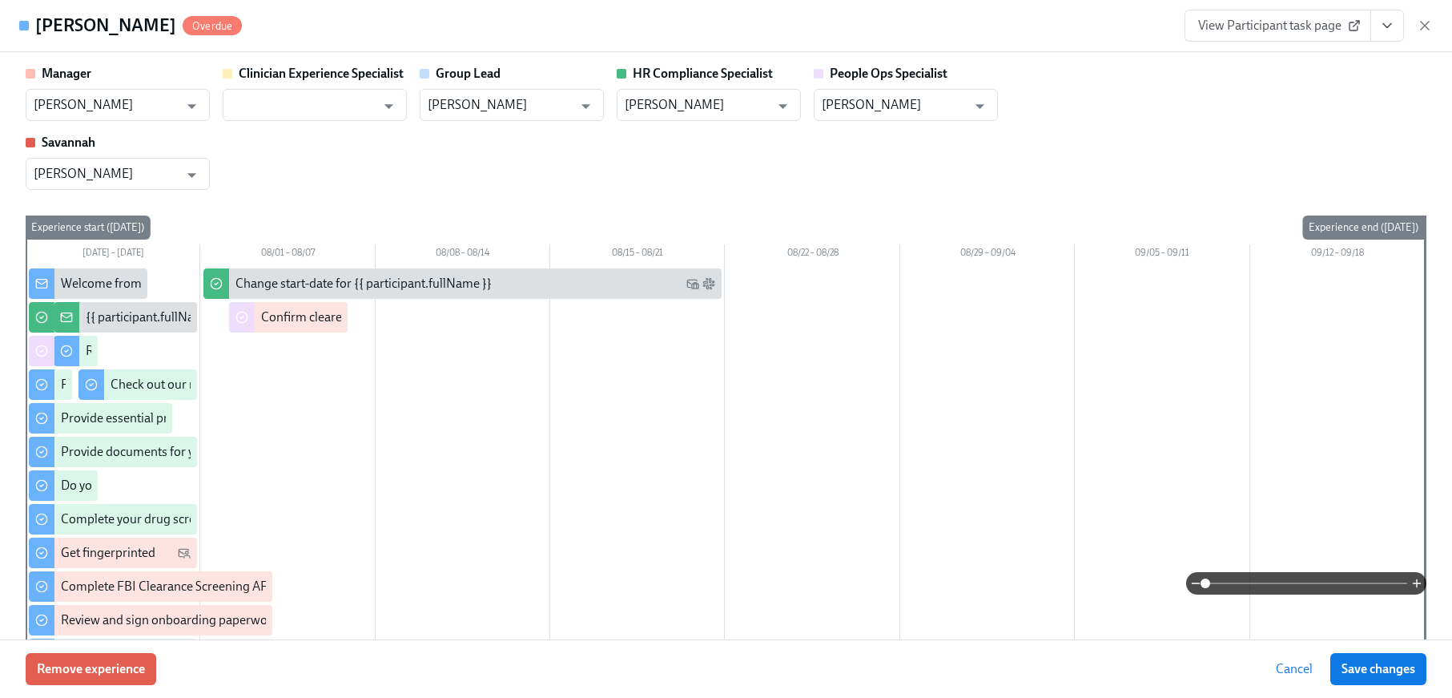
click at [1423, 23] on icon "button" at bounding box center [1425, 26] width 16 height 16
click at [1427, 27] on div "Home Experiences Moments Reports Review us on G2 Help Center Jackie Jean (2nd a…" at bounding box center [720, 21] width 1440 height 42
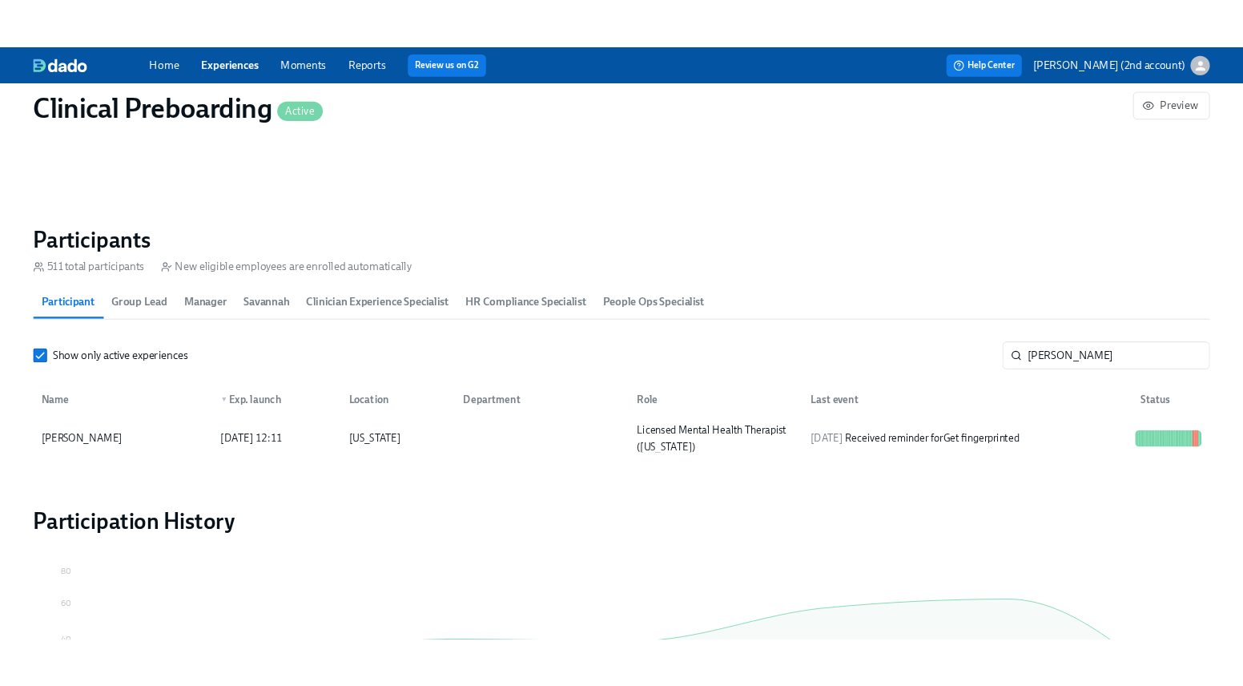
scroll to position [0, 20897]
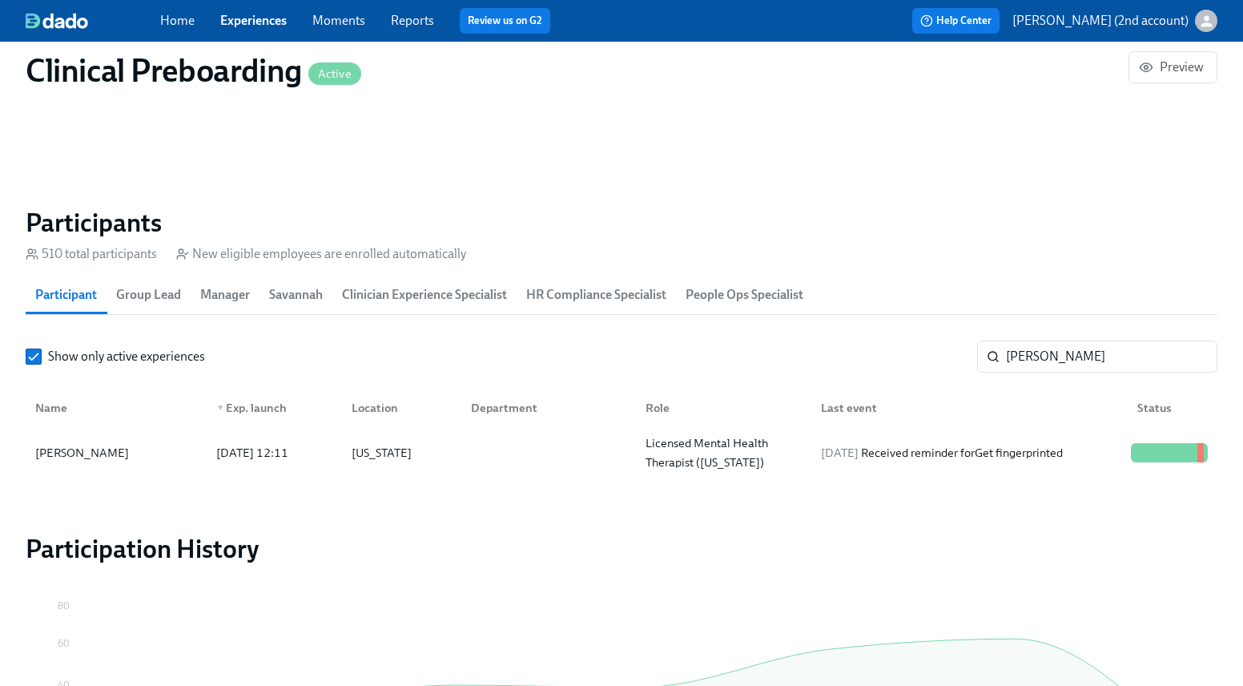
click at [262, 23] on link "Experiences" at bounding box center [253, 20] width 66 height 15
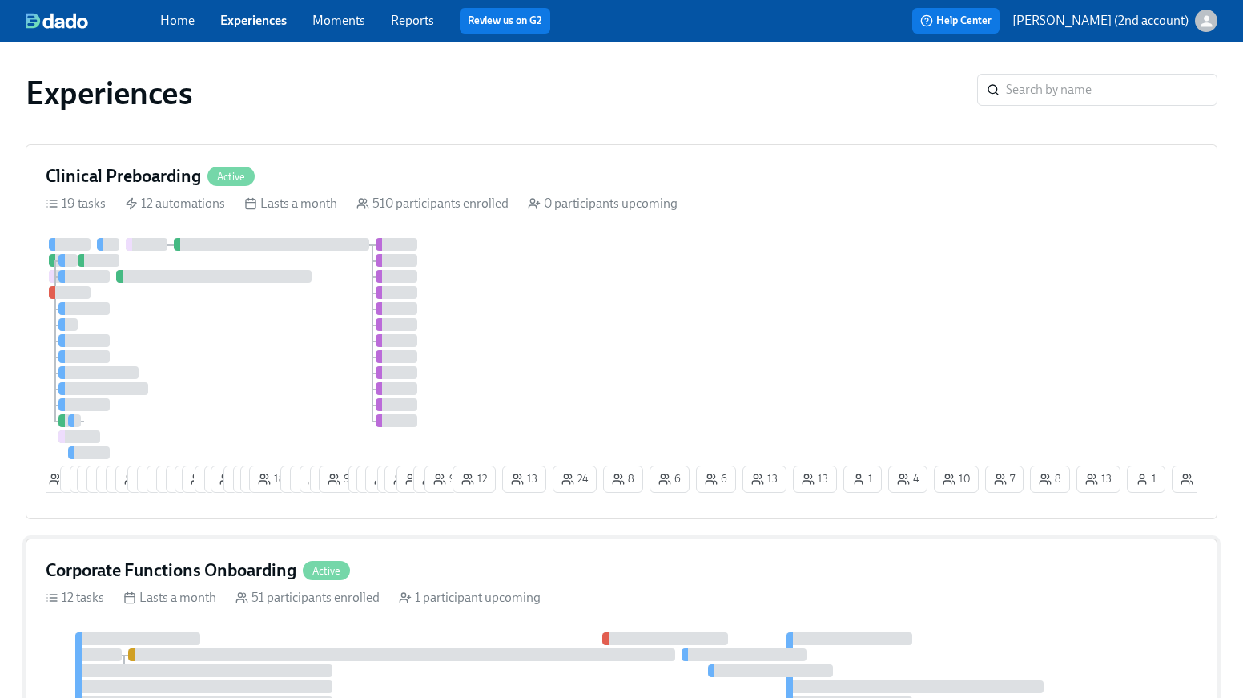
click at [352, 624] on div "Corporate Functions Onboarding Active 12 tasks Lasts a month 51 participants en…" at bounding box center [622, 693] width 1192 height 311
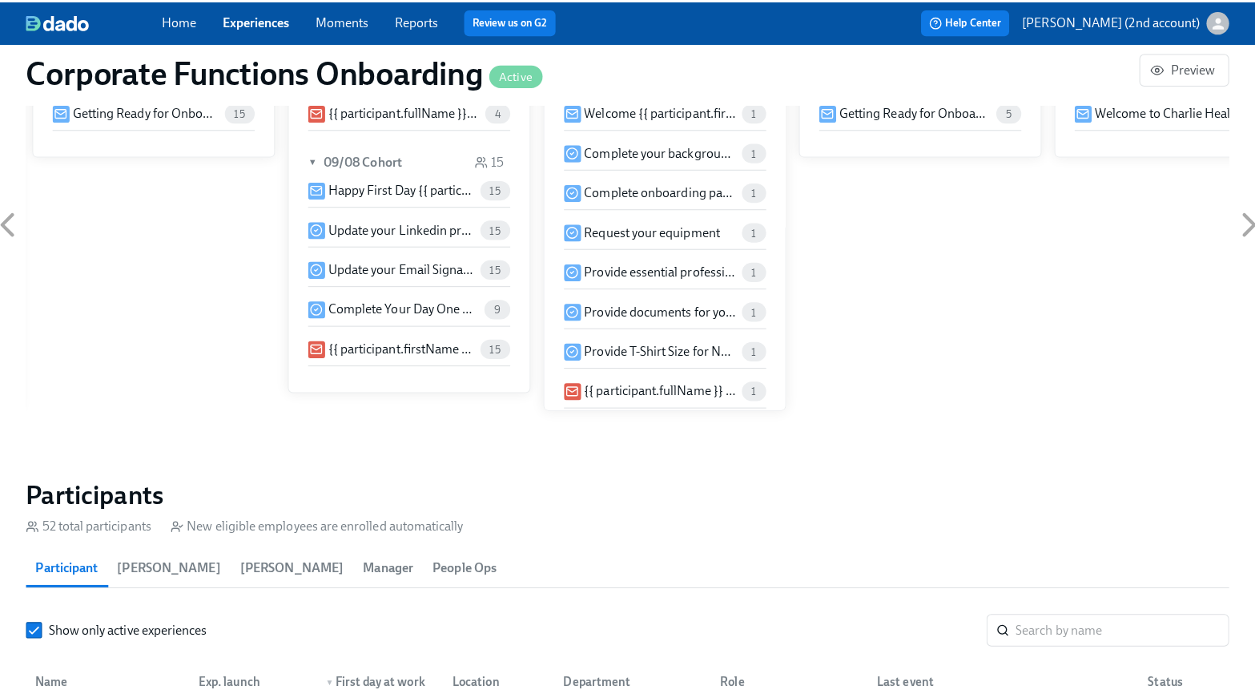
scroll to position [1308, 0]
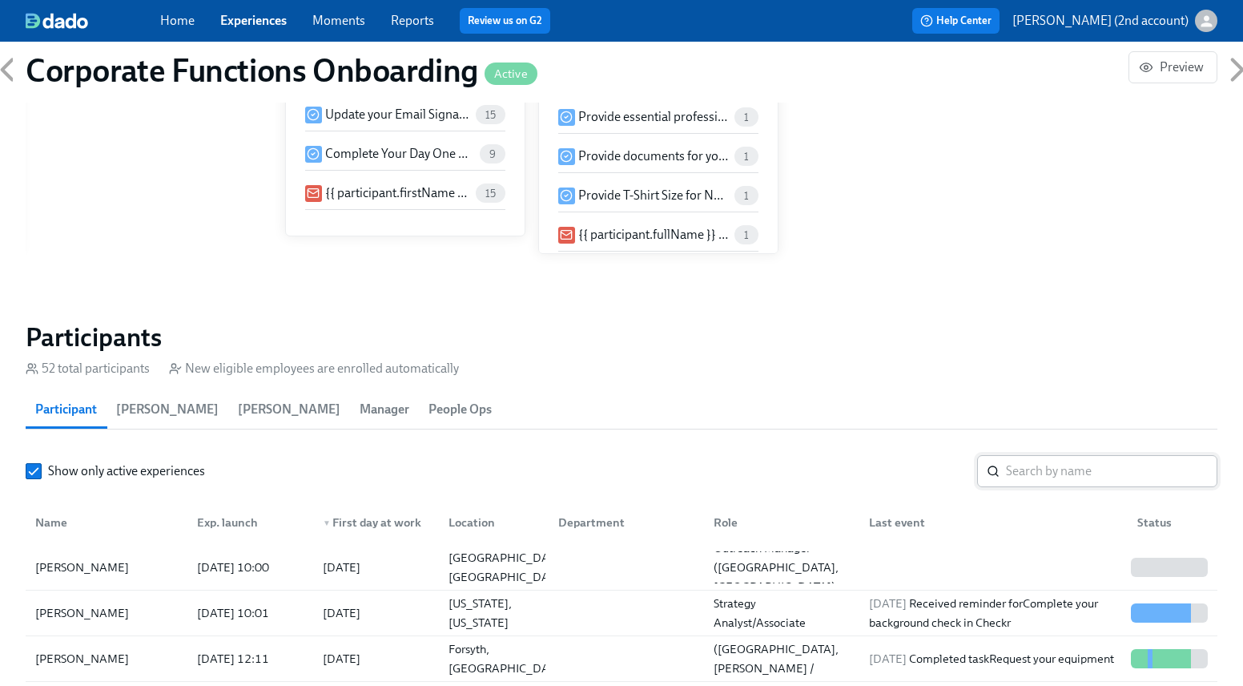
click at [1029, 475] on input "search" at bounding box center [1111, 471] width 211 height 32
paste input "Carlos Garza"
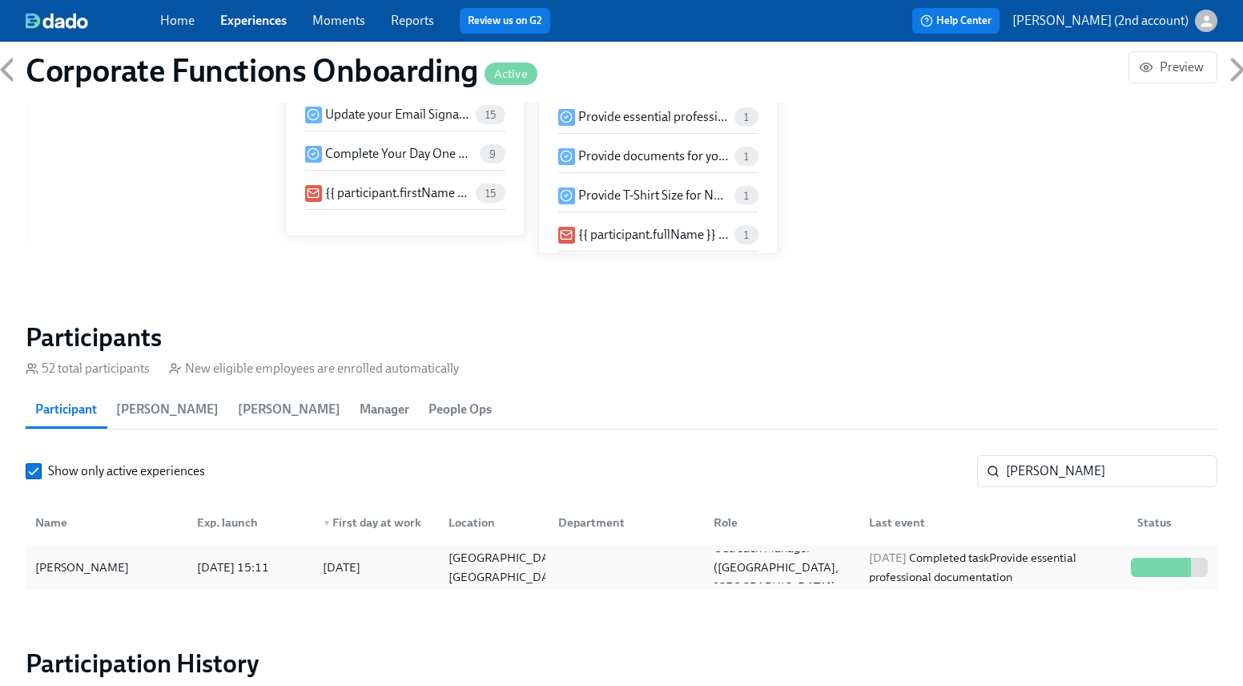
click at [991, 549] on div "Carlos Garza 2025/08/26 15:11 2025/09/08 Corpus Christi, TX Outreach Manager (T…" at bounding box center [622, 567] width 1192 height 45
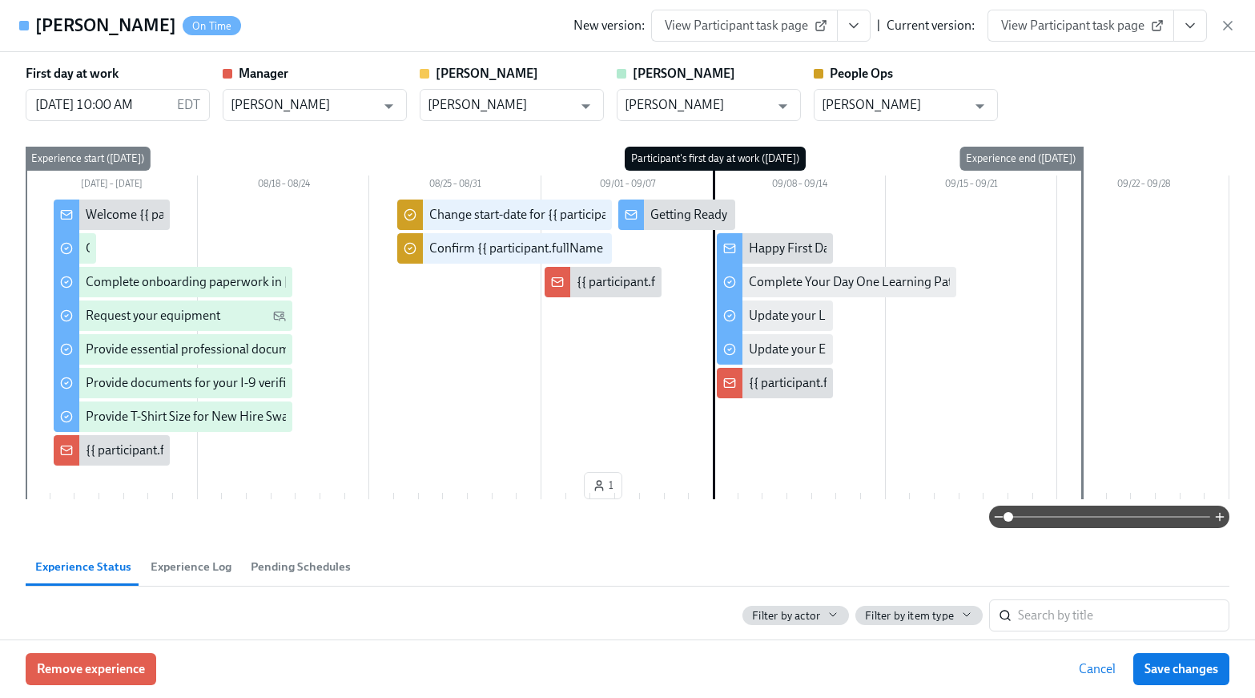
click at [1197, 28] on icon "View task page" at bounding box center [1190, 26] width 16 height 16
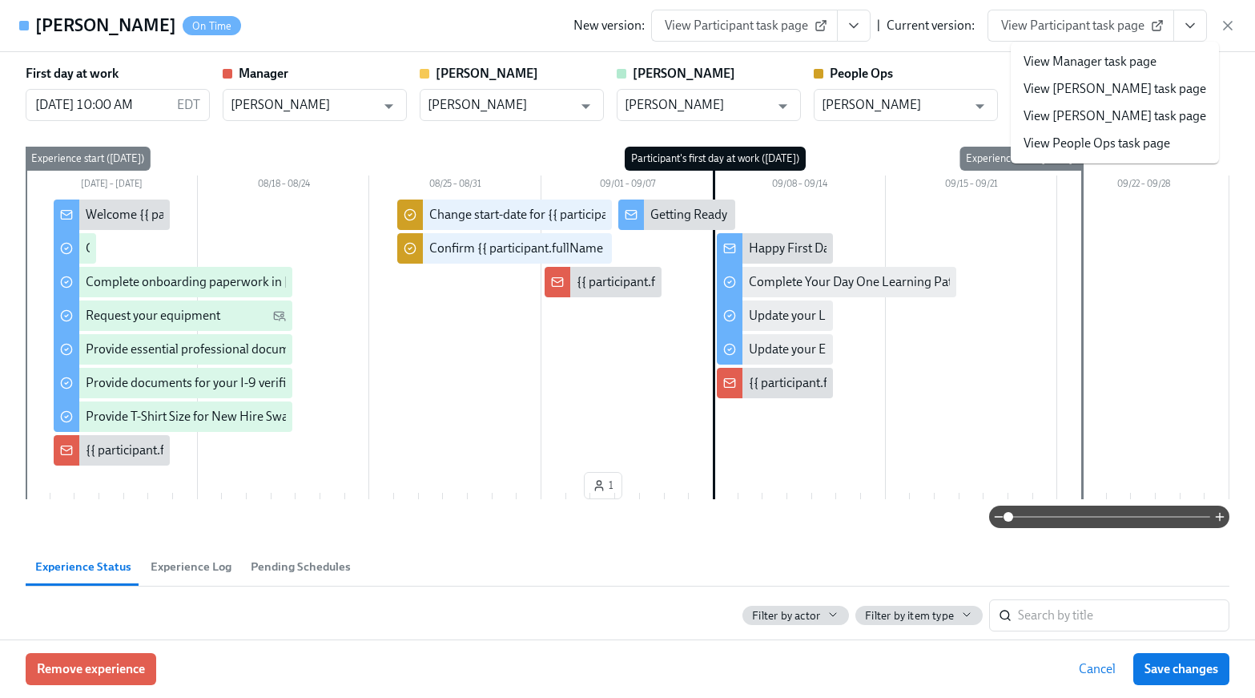
click at [1116, 135] on link "View People Ops task page" at bounding box center [1097, 144] width 147 height 18
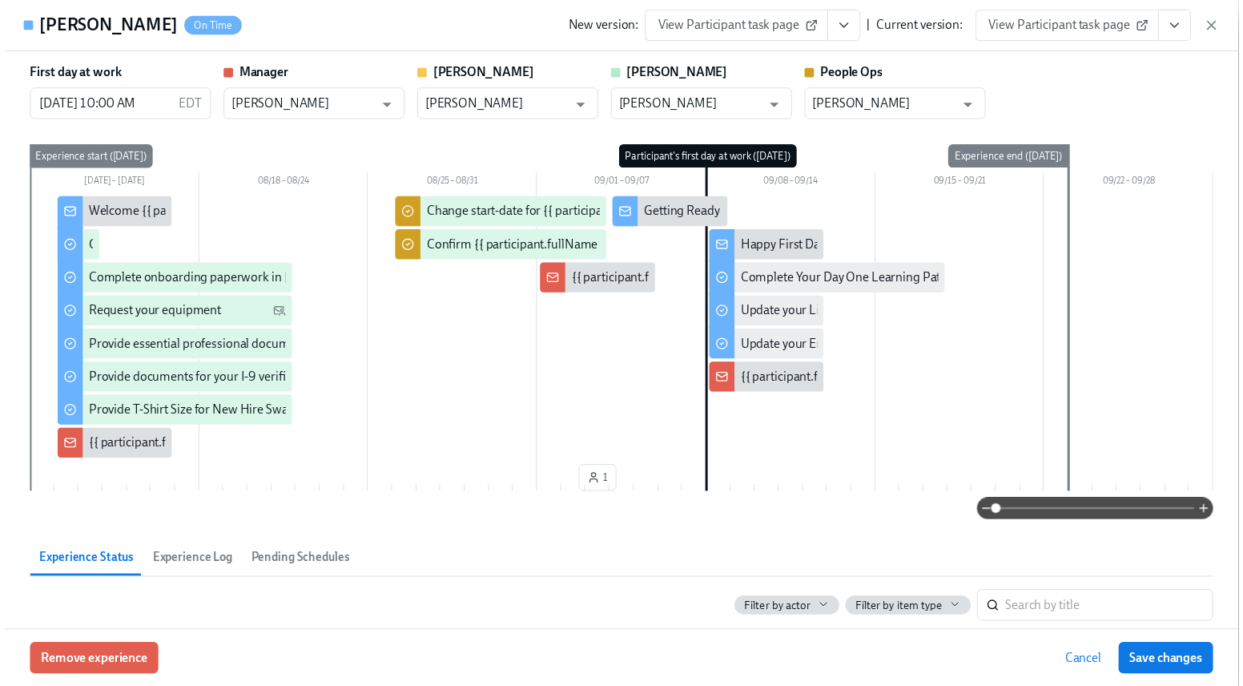
scroll to position [0, 8919]
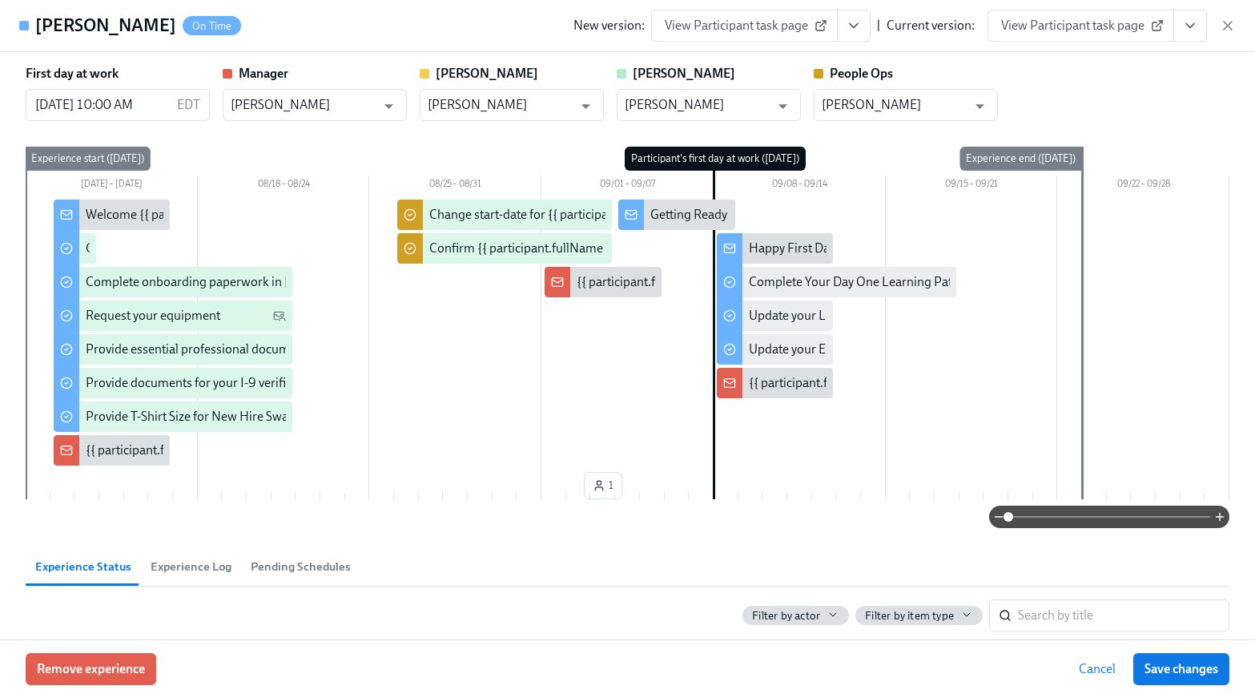
click at [1225, 14] on div "New version: View Participant task page | Current version: View Participant tas…" at bounding box center [904, 26] width 662 height 32
click at [1228, 24] on icon "button" at bounding box center [1228, 26] width 8 height 8
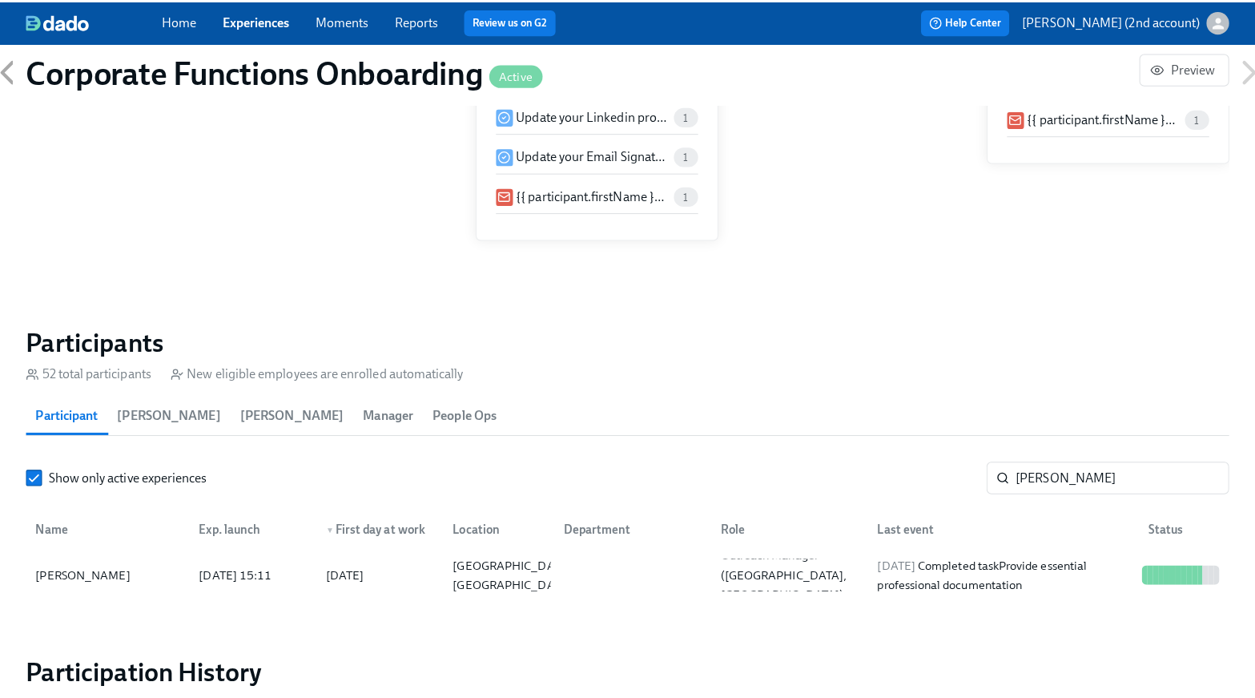
scroll to position [0, 8907]
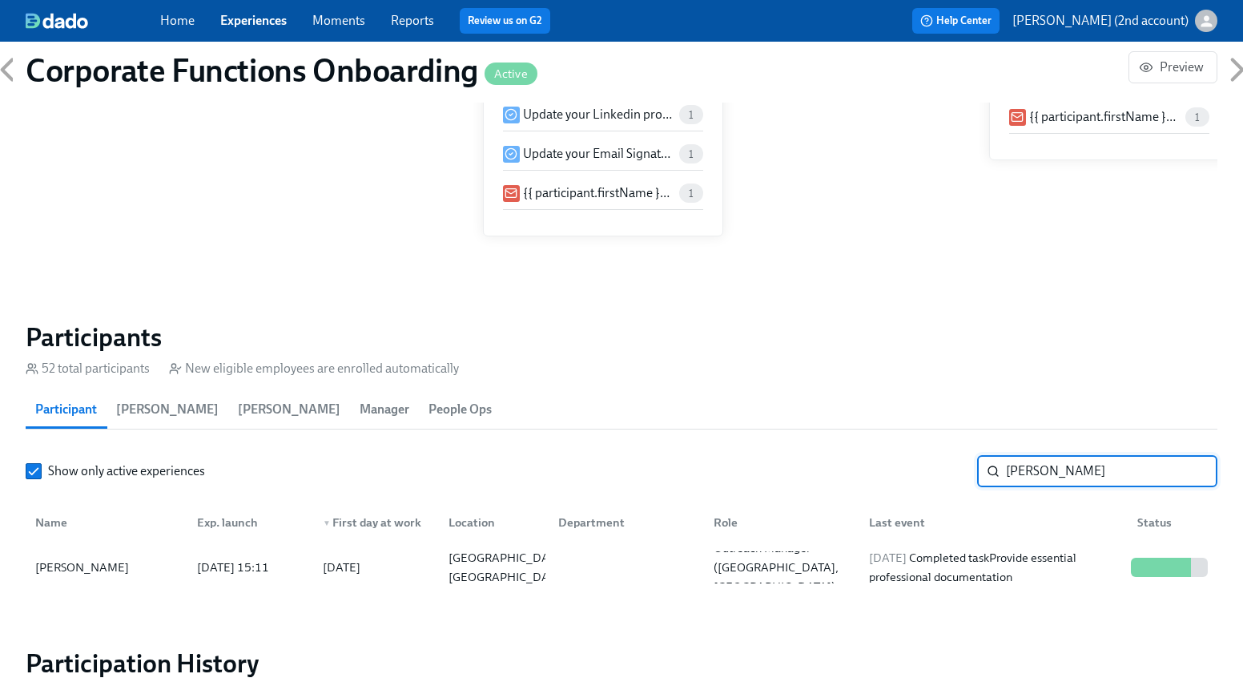
click at [1044, 471] on input "Carlos Garza" at bounding box center [1111, 471] width 211 height 32
paste input "Namita Chhiber"
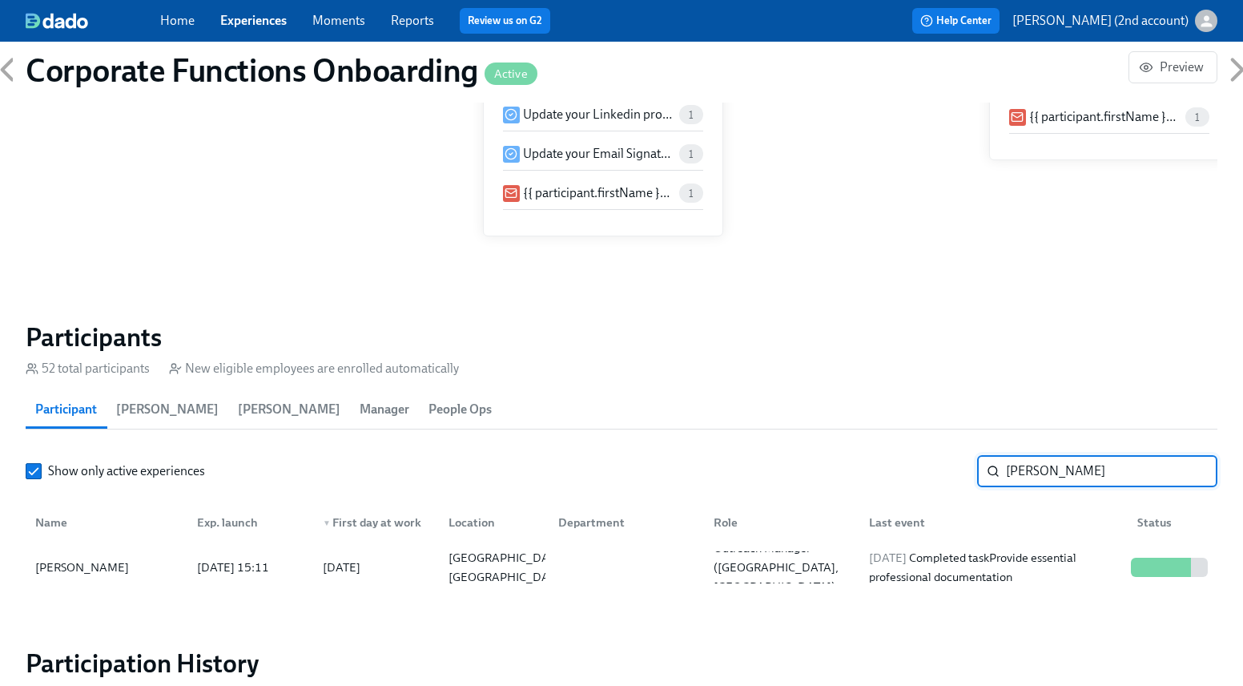
type input "Namita Chhiber"
click at [1013, 568] on div "2025/08/22 Completed task Provide essential professional documentation" at bounding box center [994, 567] width 262 height 38
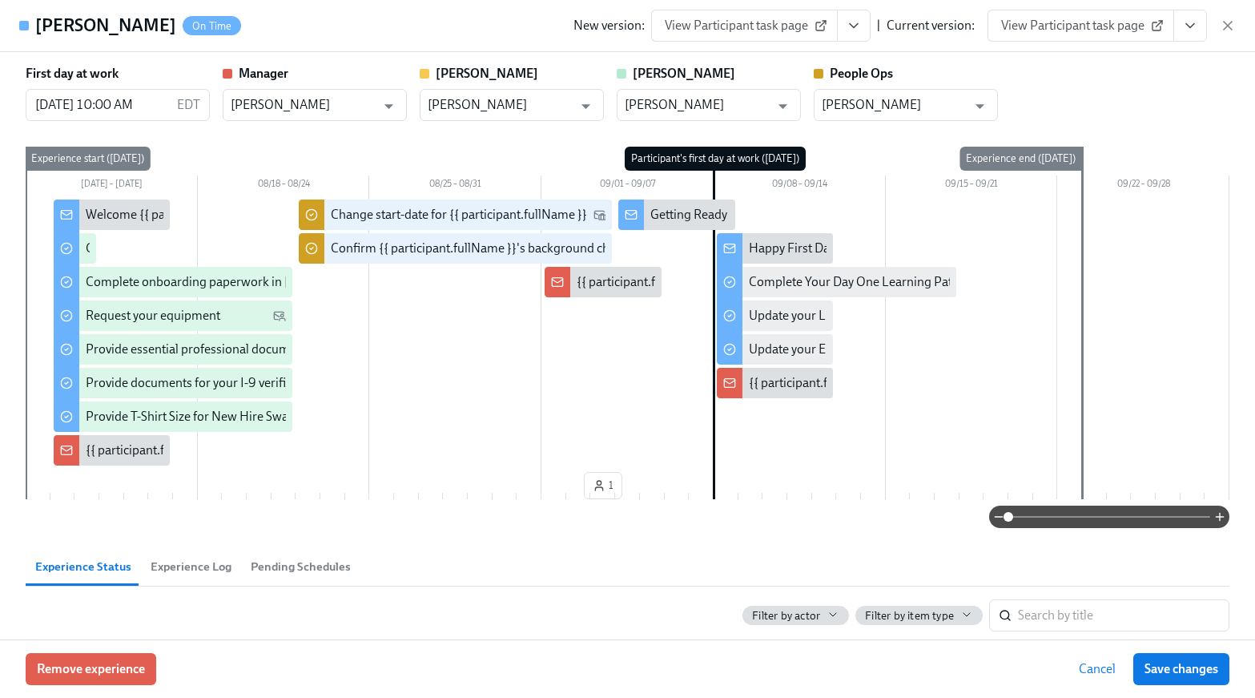
click at [1185, 30] on icon "View task page" at bounding box center [1190, 26] width 16 height 16
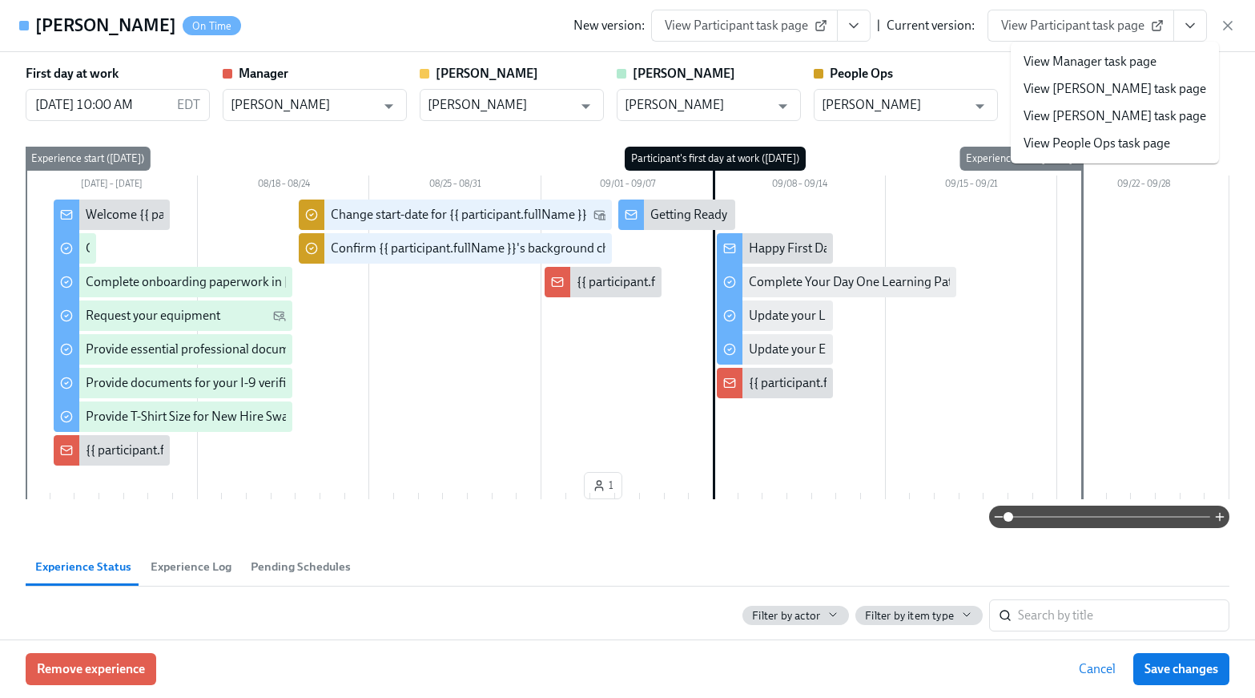
click at [1068, 143] on link "View People Ops task page" at bounding box center [1097, 144] width 147 height 18
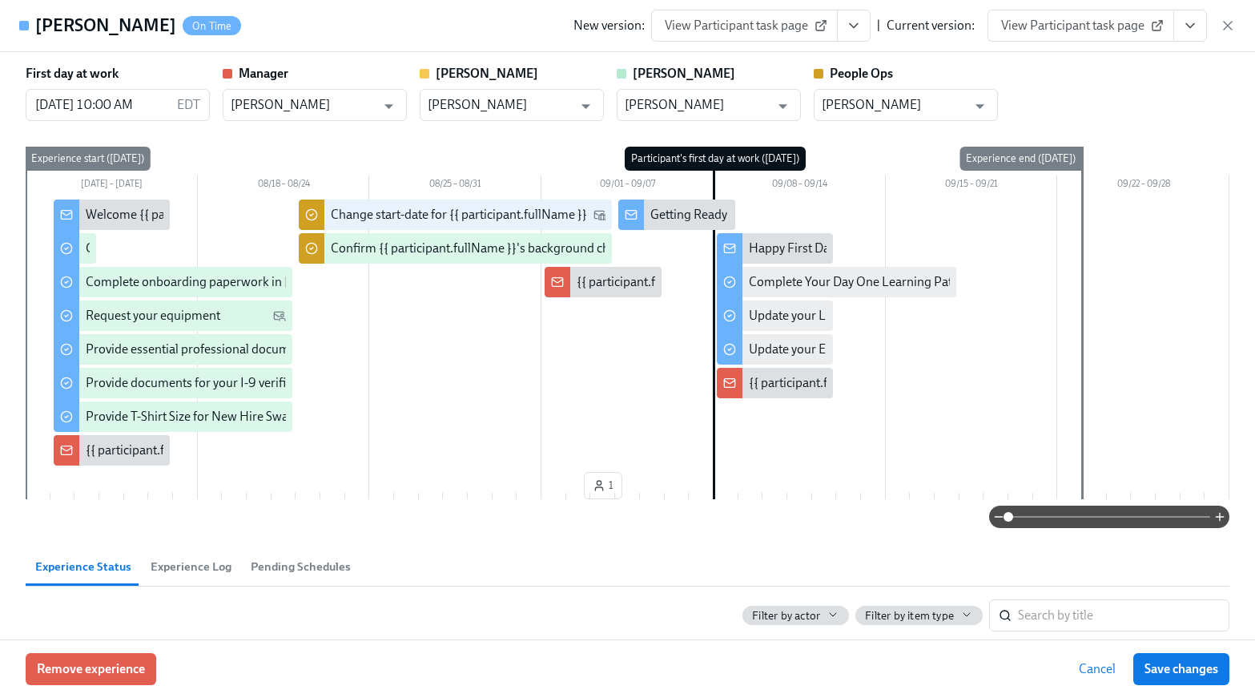
scroll to position [0, 8919]
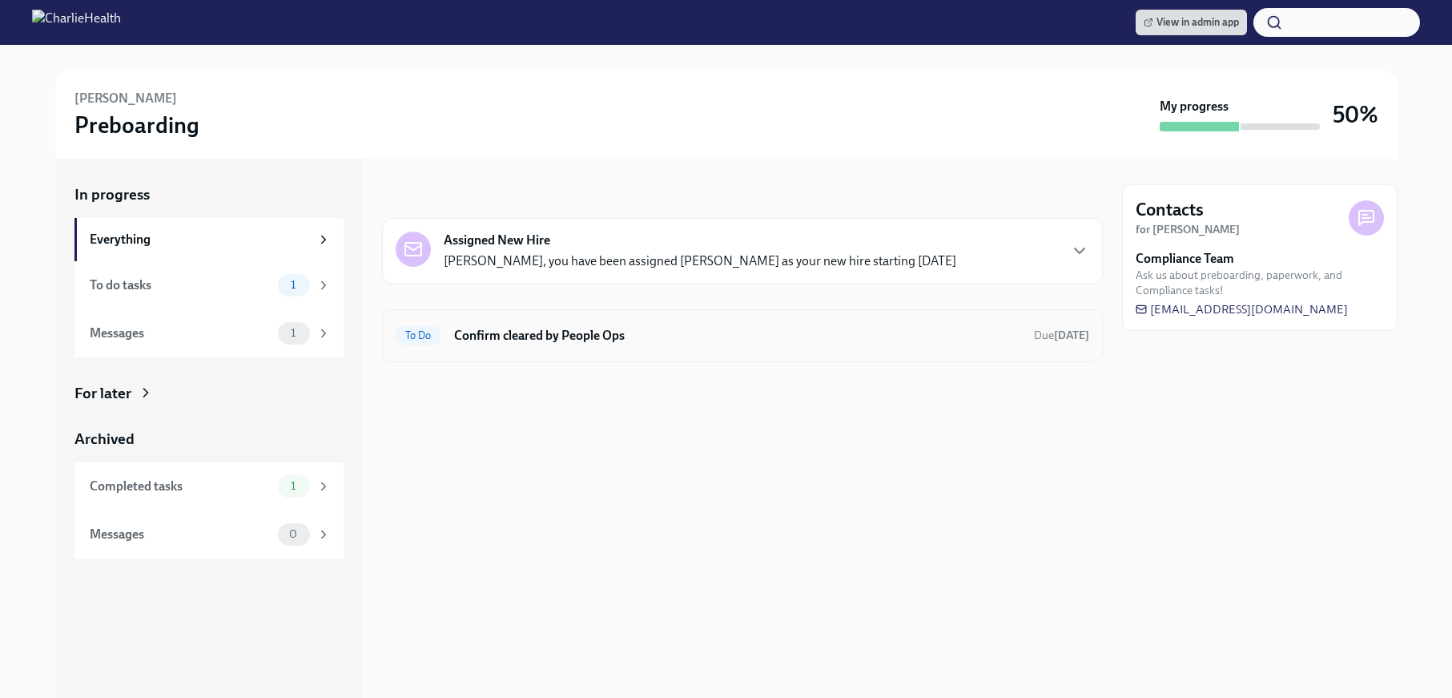
click at [501, 348] on div "To Do Confirm cleared by People Ops Due 3 days ago" at bounding box center [742, 335] width 721 height 53
click at [508, 338] on h6 "Confirm cleared by People Ops" at bounding box center [737, 336] width 567 height 18
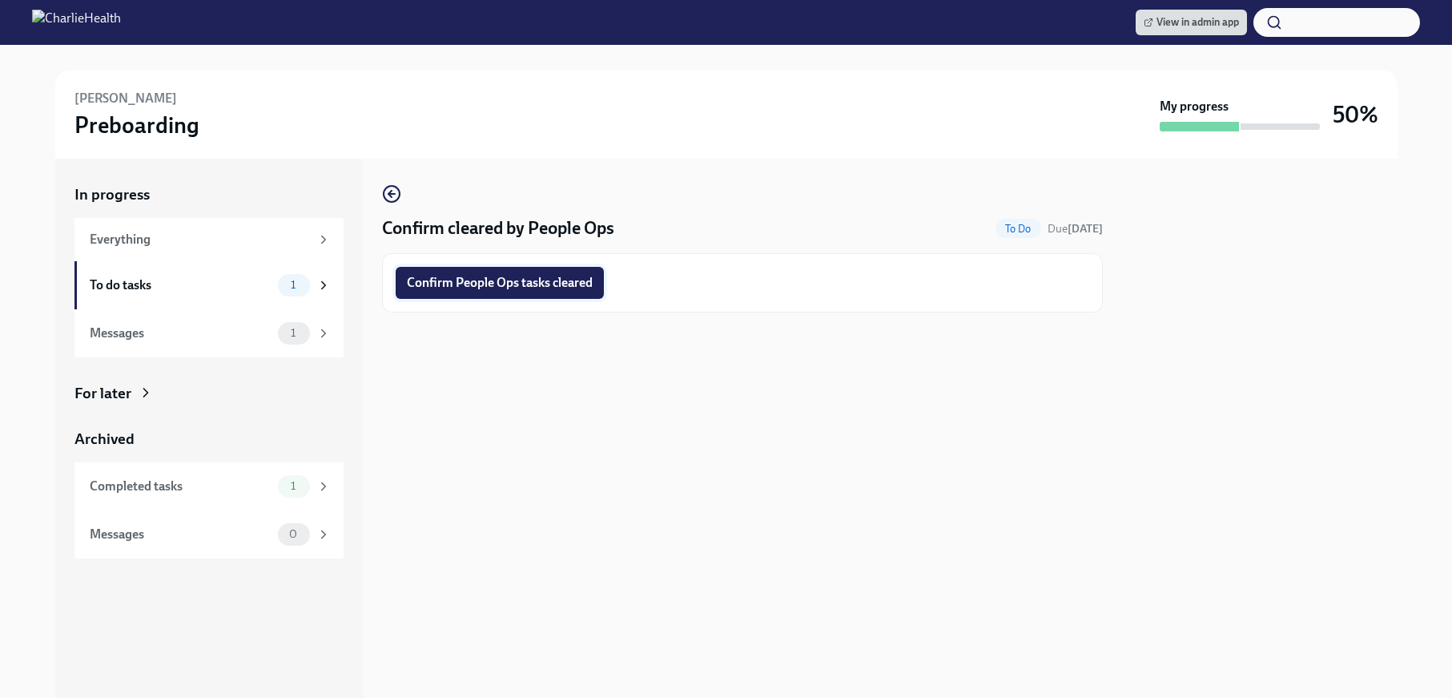
click at [560, 276] on span "Confirm People Ops tasks cleared" at bounding box center [500, 283] width 186 height 16
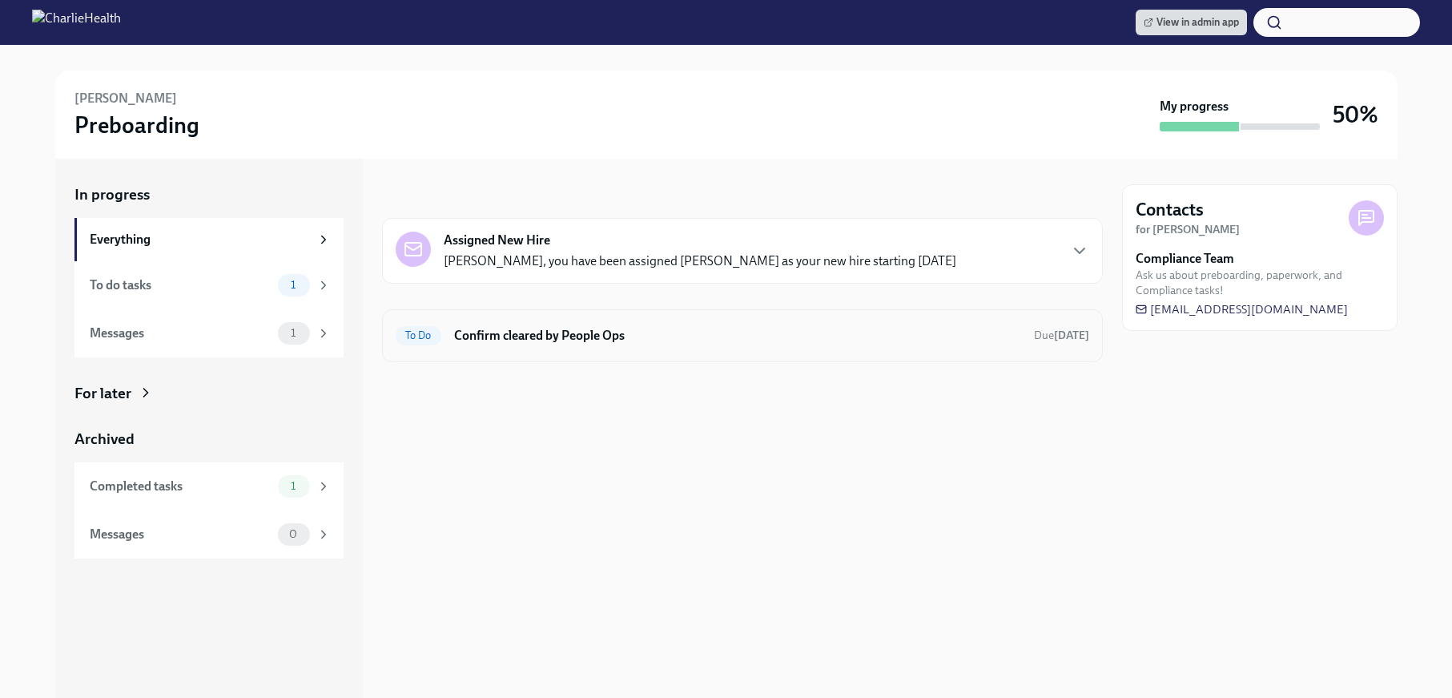
click at [693, 352] on div "To Do Confirm cleared by People Ops Due in 2 days" at bounding box center [742, 335] width 721 height 53
click at [551, 327] on h6 "Confirm cleared by People Ops" at bounding box center [737, 336] width 567 height 18
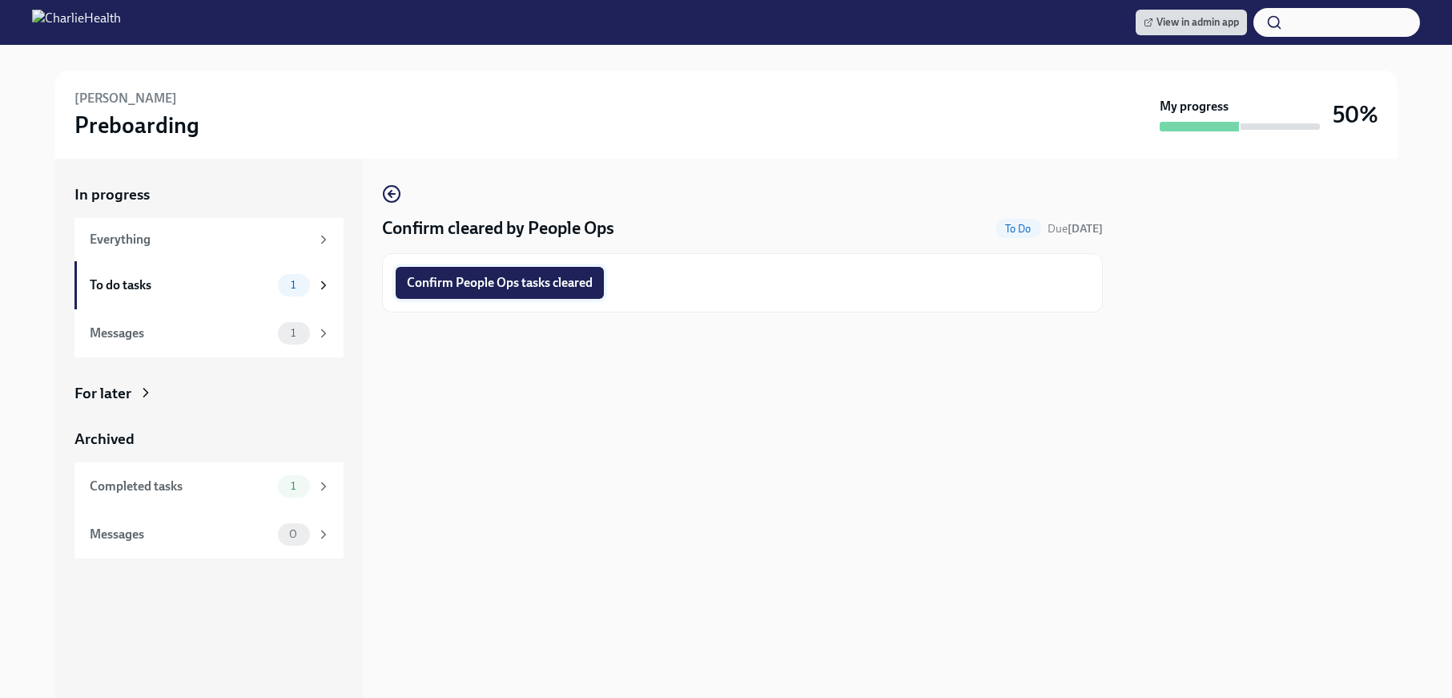
click at [525, 292] on button "Confirm People Ops tasks cleared" at bounding box center [500, 283] width 208 height 32
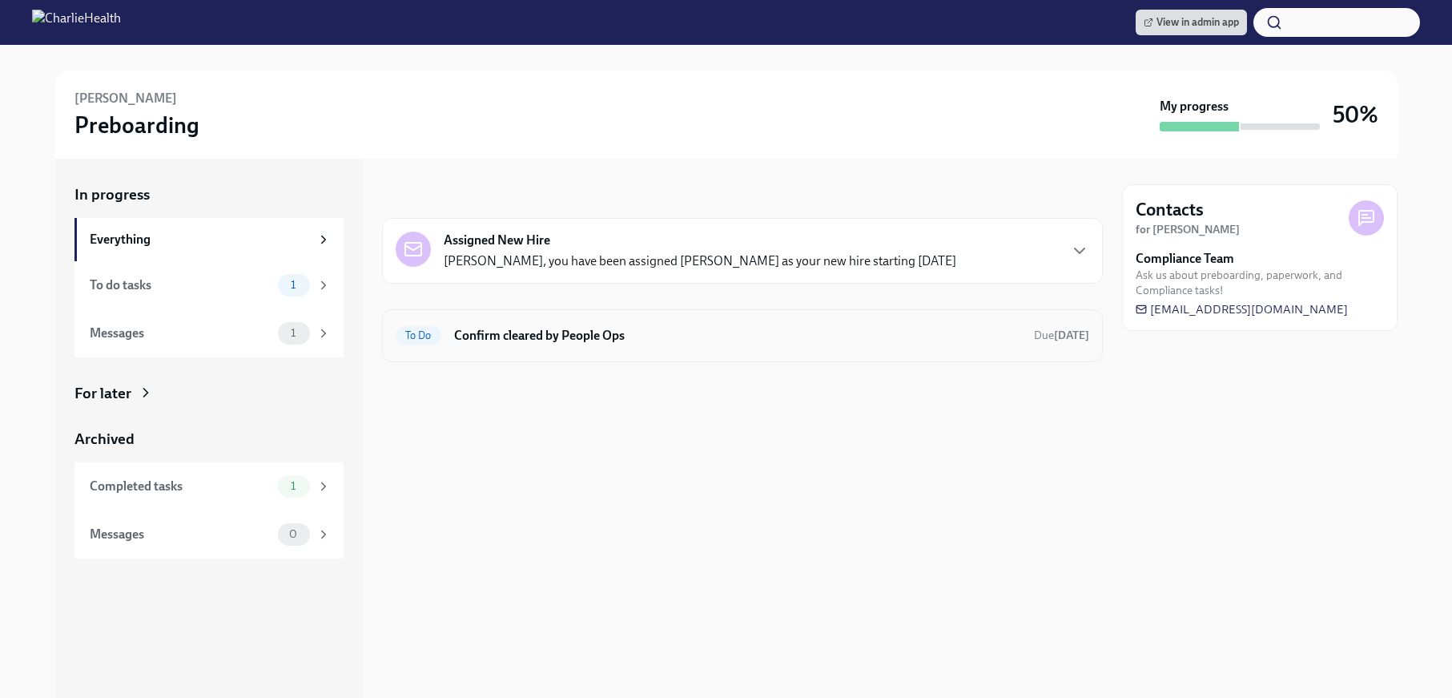
click at [1011, 343] on h6 "Confirm cleared by People Ops" at bounding box center [737, 336] width 567 height 18
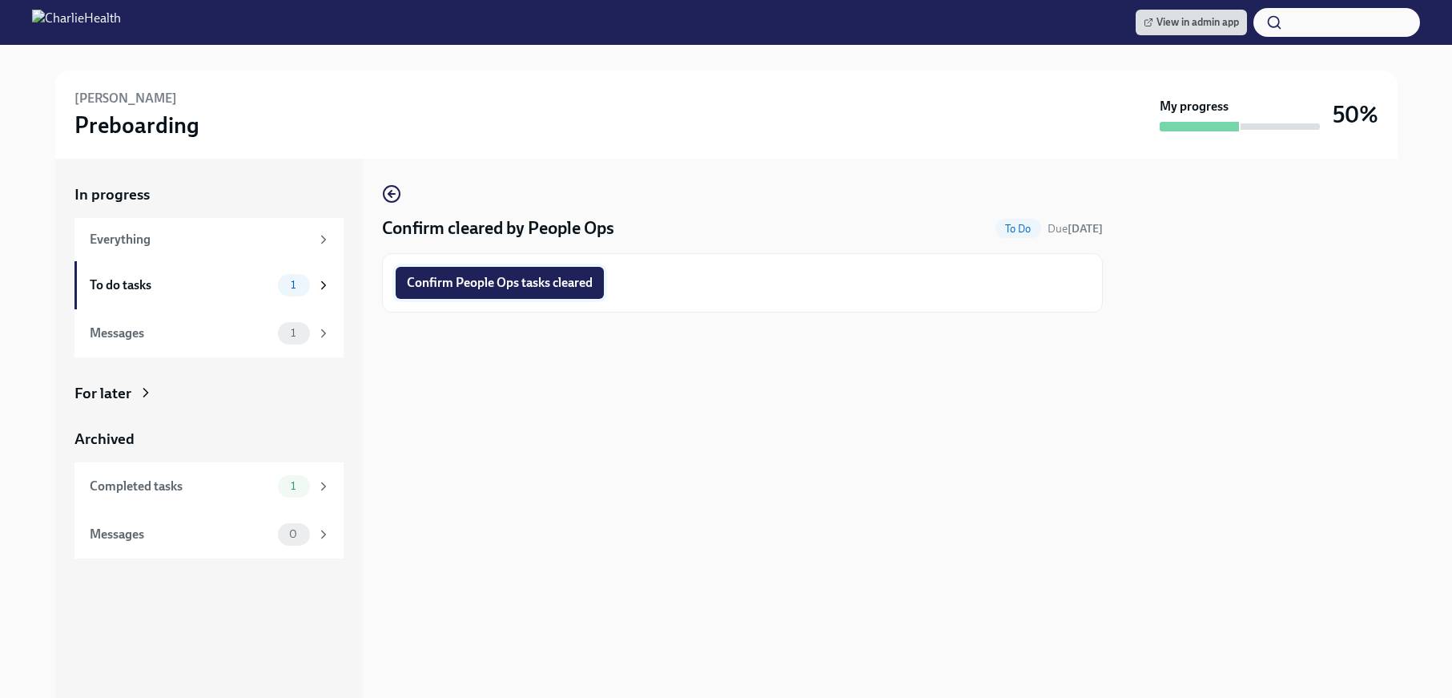
click at [588, 291] on button "Confirm People Ops tasks cleared" at bounding box center [500, 283] width 208 height 32
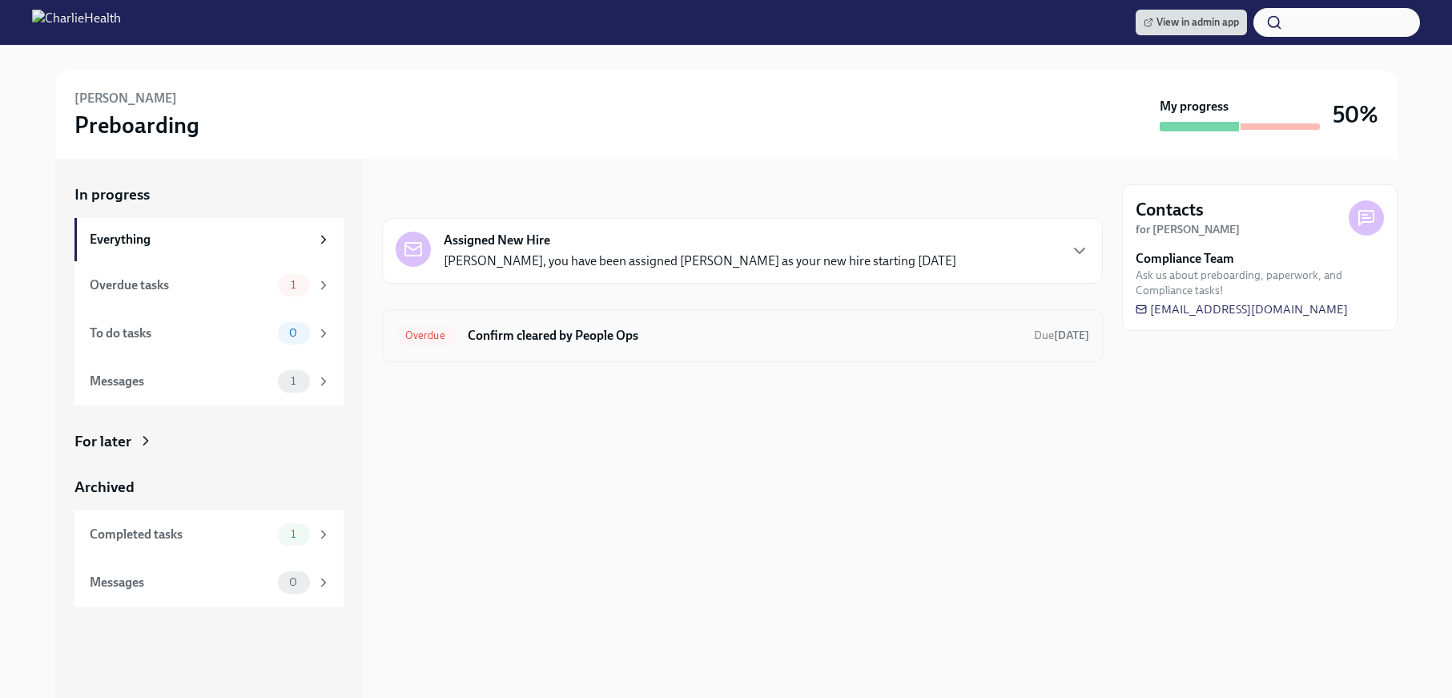
click at [799, 325] on div "Overdue Confirm cleared by People Ops Due [DATE]" at bounding box center [743, 336] width 694 height 26
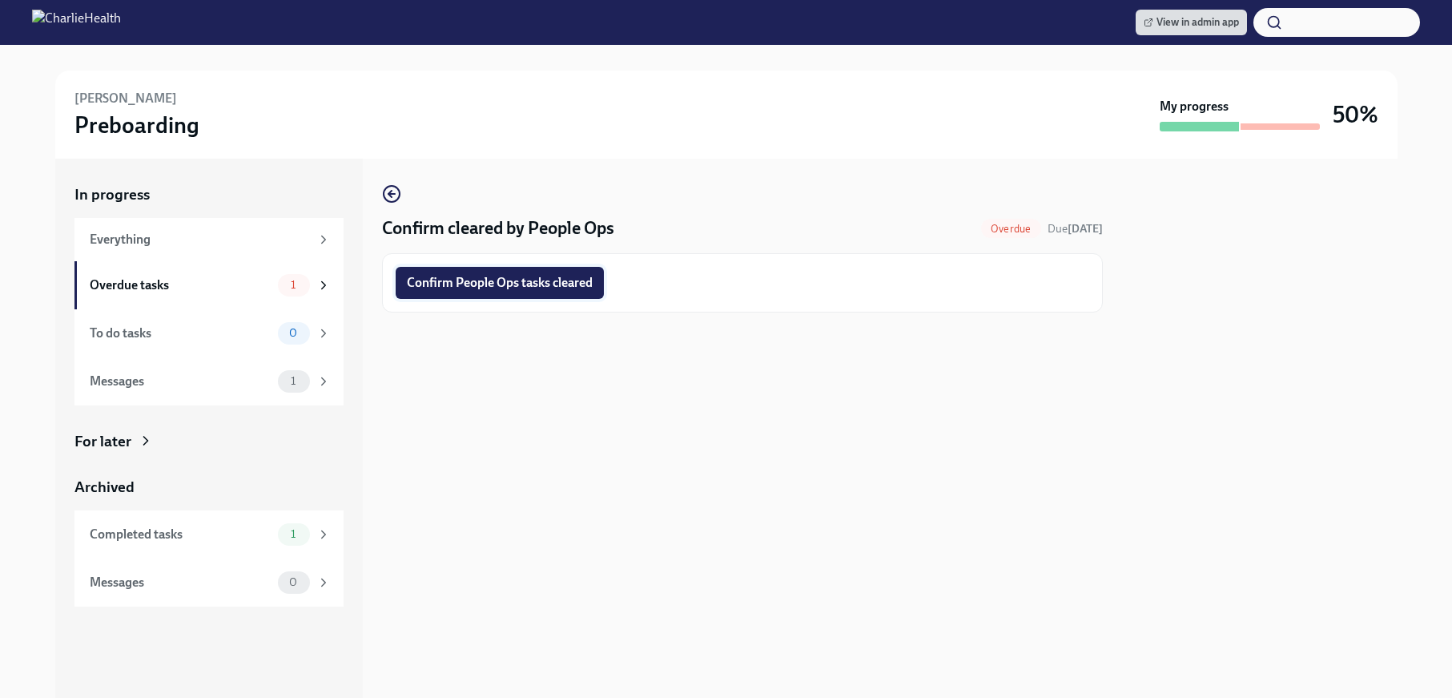
click at [517, 275] on span "Confirm People Ops tasks cleared" at bounding box center [500, 283] width 186 height 16
